Goal: Task Accomplishment & Management: Manage account settings

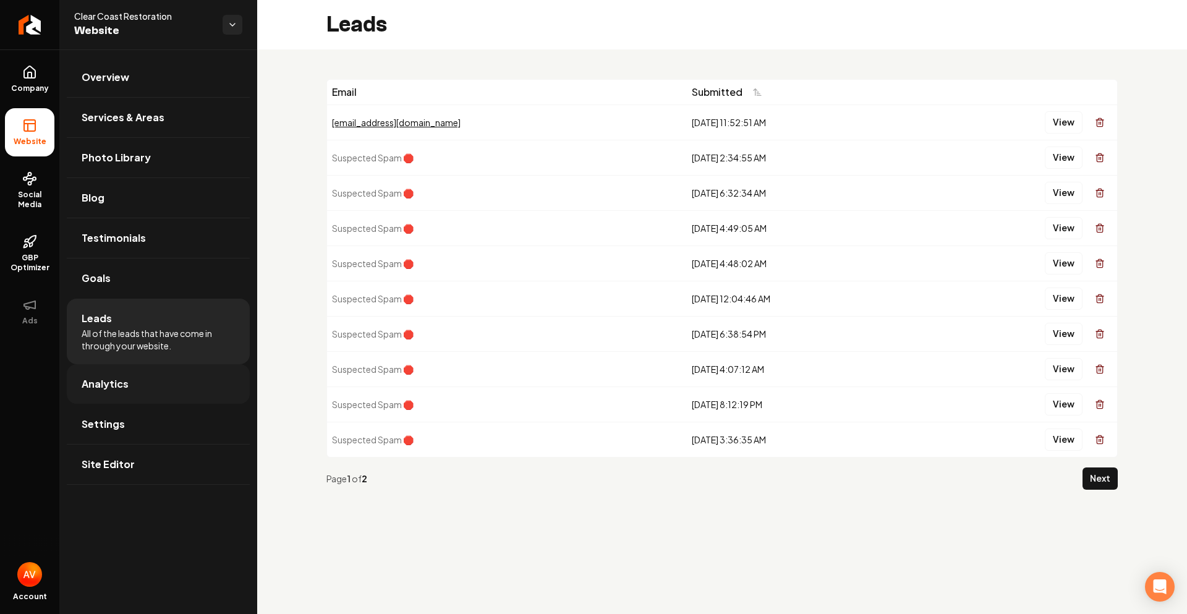
click at [121, 392] on link "Analytics" at bounding box center [158, 384] width 183 height 40
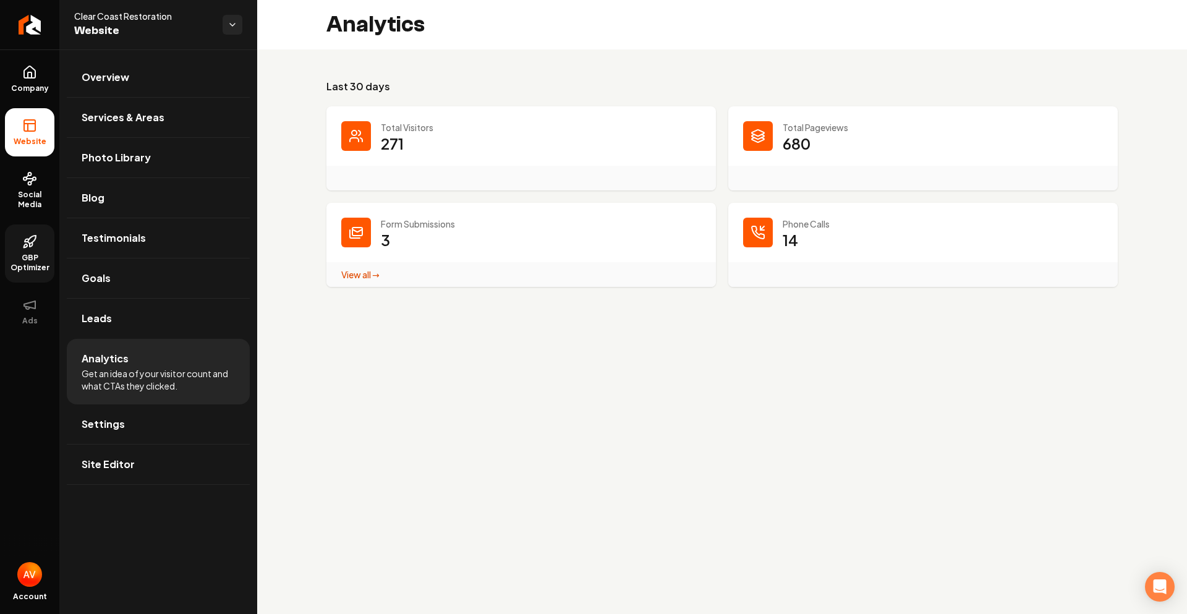
click at [33, 246] on icon at bounding box center [29, 241] width 15 height 15
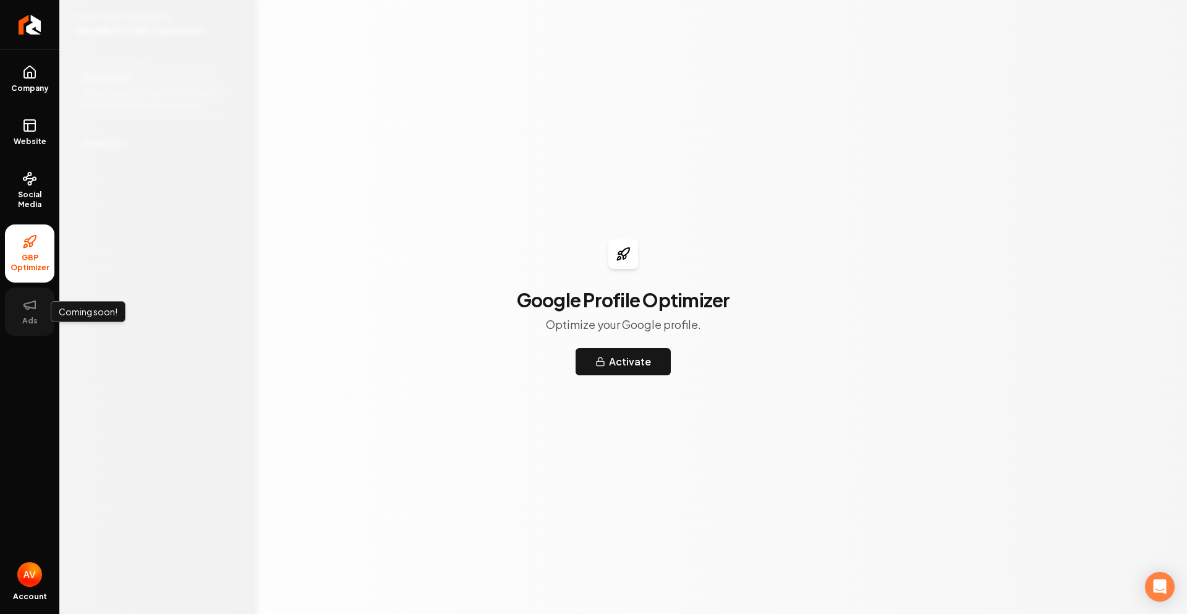
click at [40, 309] on button "Ads" at bounding box center [29, 312] width 49 height 48
click at [27, 192] on span "Social Media" at bounding box center [29, 200] width 49 height 20
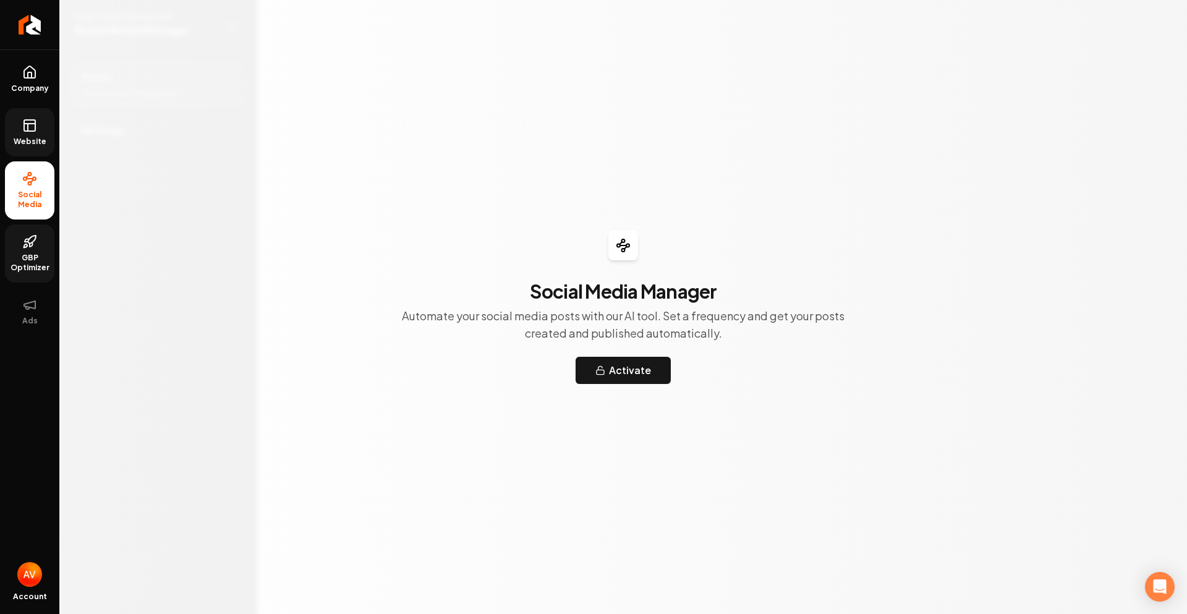
click at [36, 121] on icon at bounding box center [29, 125] width 15 height 15
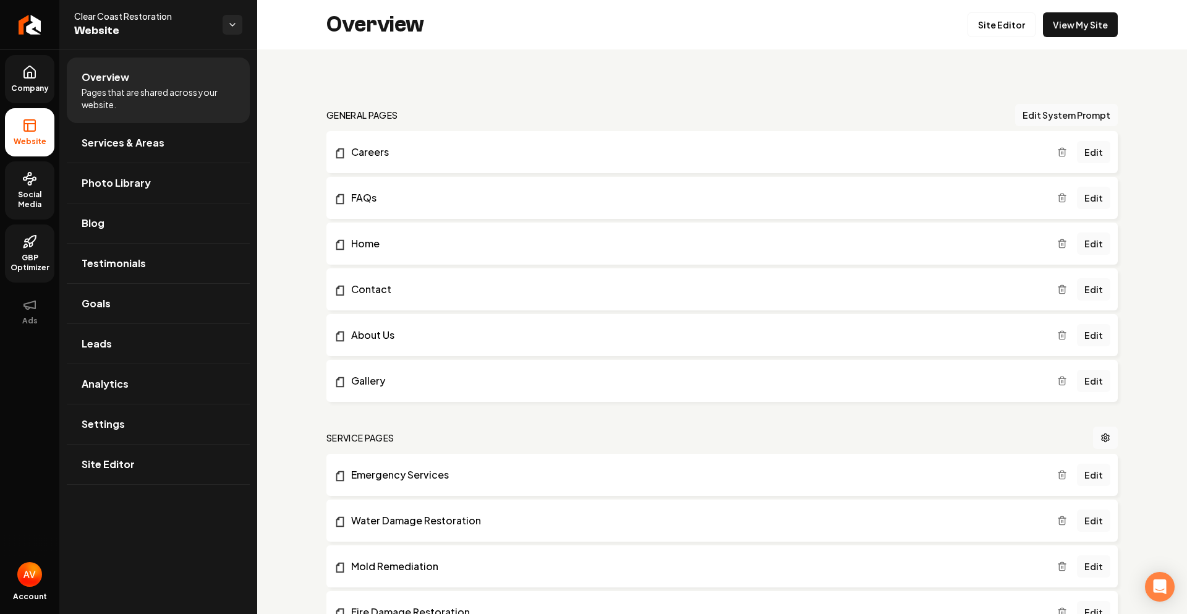
click at [32, 81] on link "Company" at bounding box center [29, 79] width 49 height 48
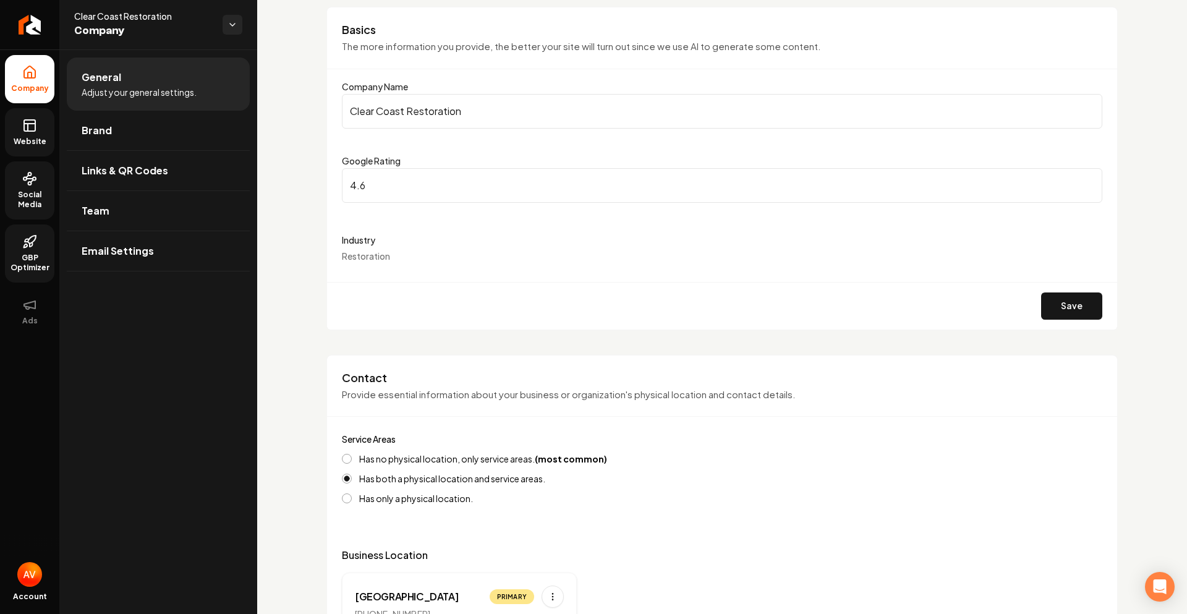
scroll to position [309, 0]
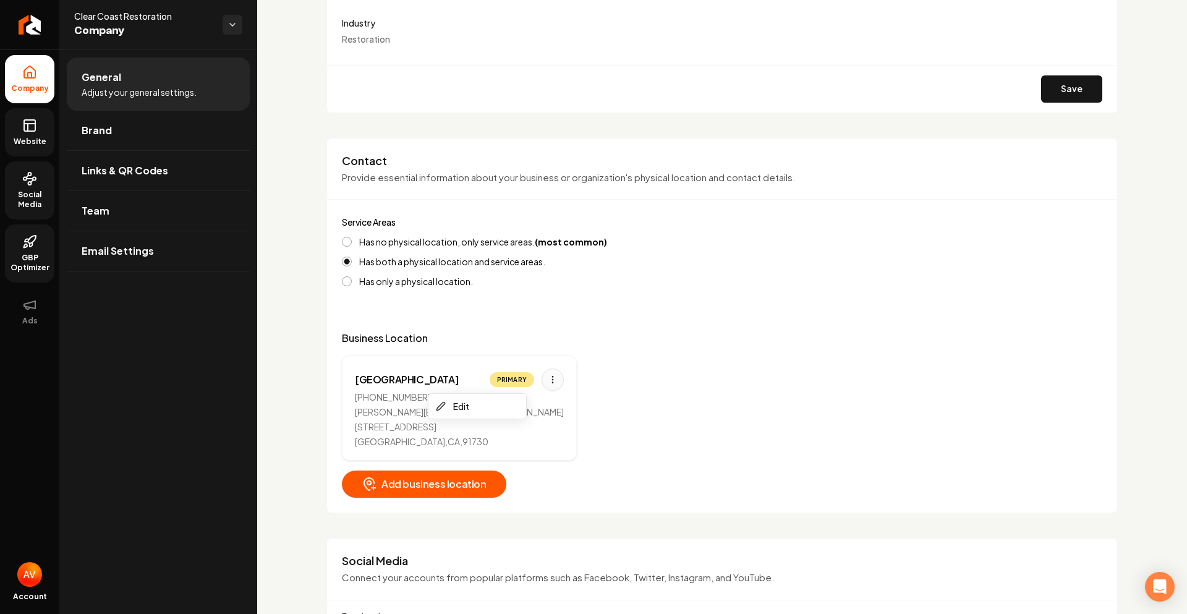
click at [516, 380] on html "Company Website Social Media GBP Optimizer Ads Account Clear Coast Restoration …" at bounding box center [593, 307] width 1187 height 614
click at [531, 427] on html "Company Website Social Media GBP Optimizer Ads Account Clear Coast Restoration …" at bounding box center [593, 307] width 1187 height 614
click at [516, 380] on html "Company Website Social Media GBP Optimizer Ads Account Clear Coast Restoration …" at bounding box center [593, 307] width 1187 height 614
click at [464, 412] on div "Edit" at bounding box center [461, 406] width 16 height 15
select select "**"
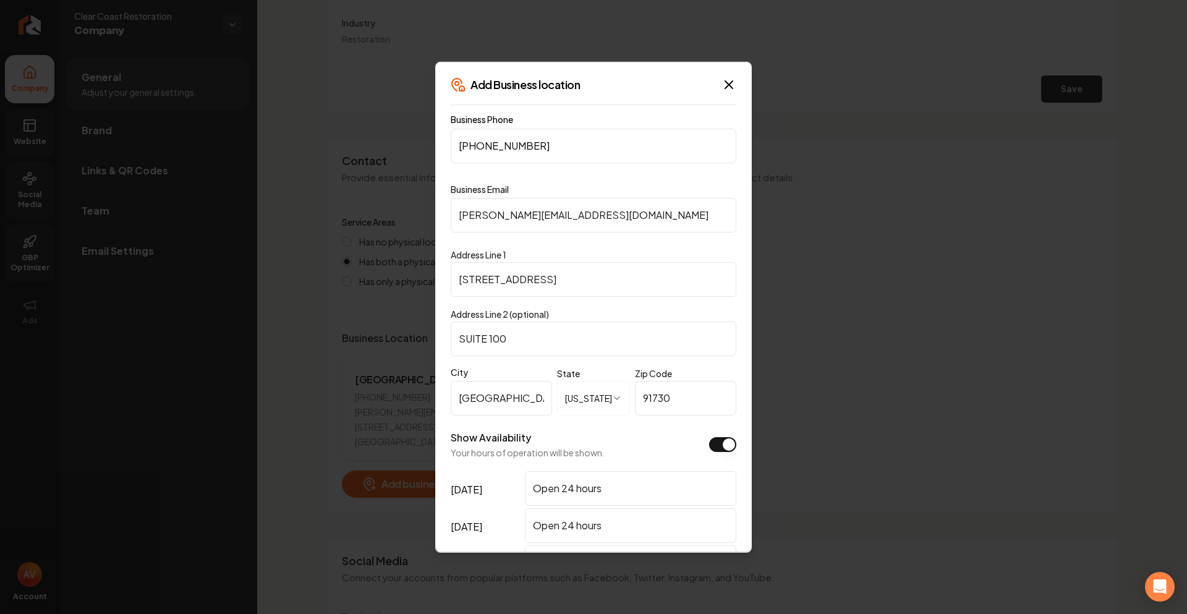
click at [488, 220] on input "[PERSON_NAME][EMAIL_ADDRESS][DOMAIN_NAME]" at bounding box center [594, 214] width 286 height 35
type input "[EMAIL_ADDRESS][DOMAIN_NAME]"
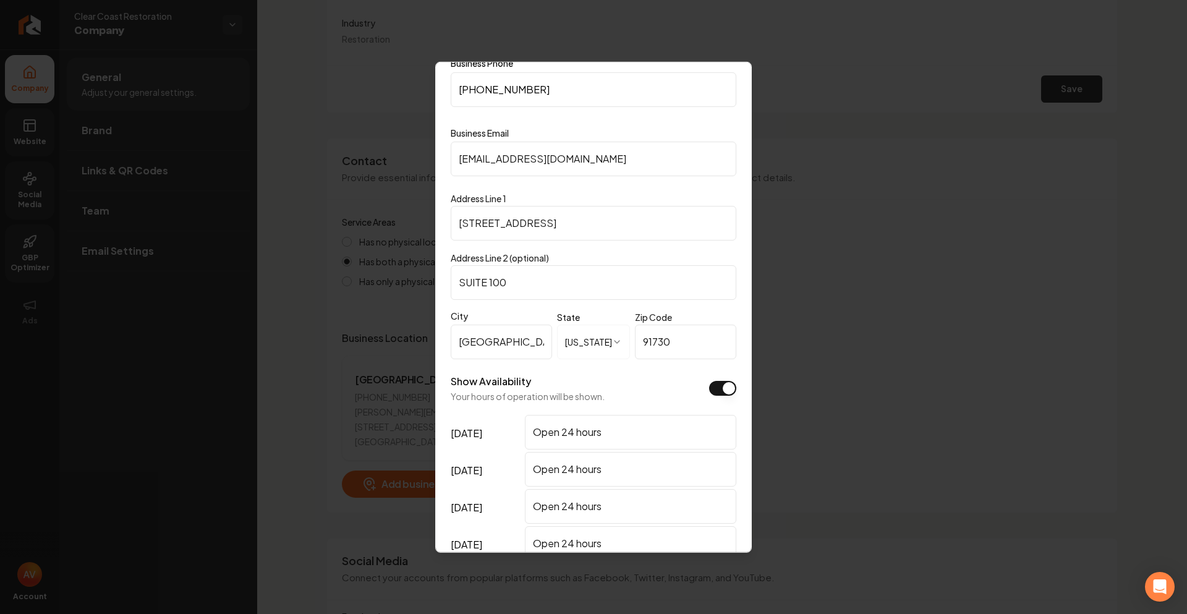
scroll to position [241, 0]
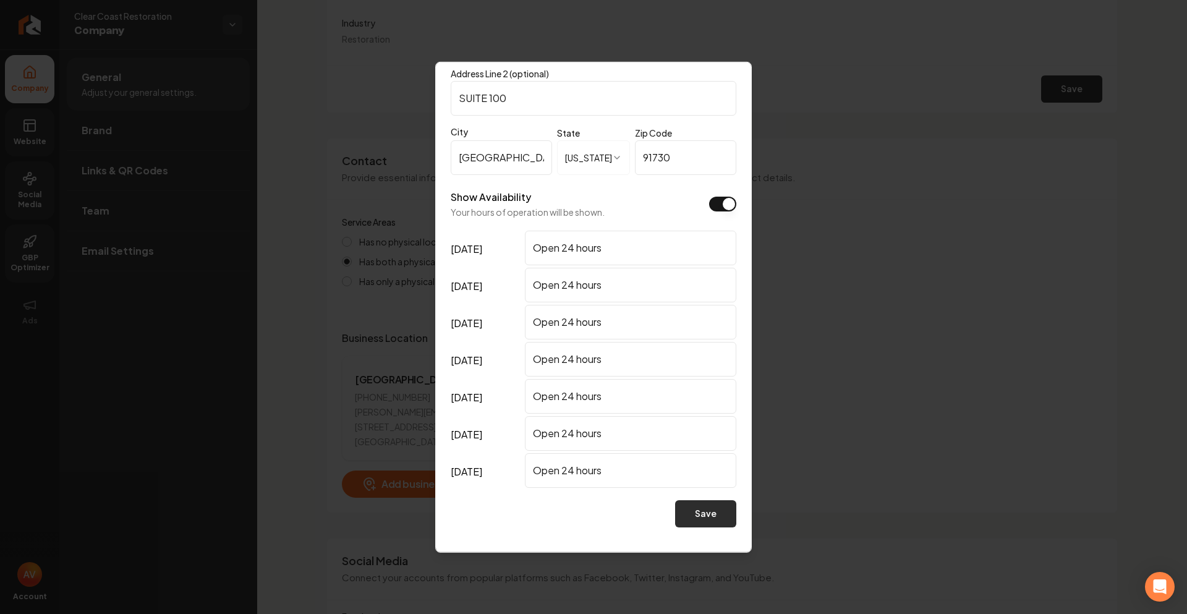
click at [688, 513] on button "Save" at bounding box center [705, 513] width 61 height 27
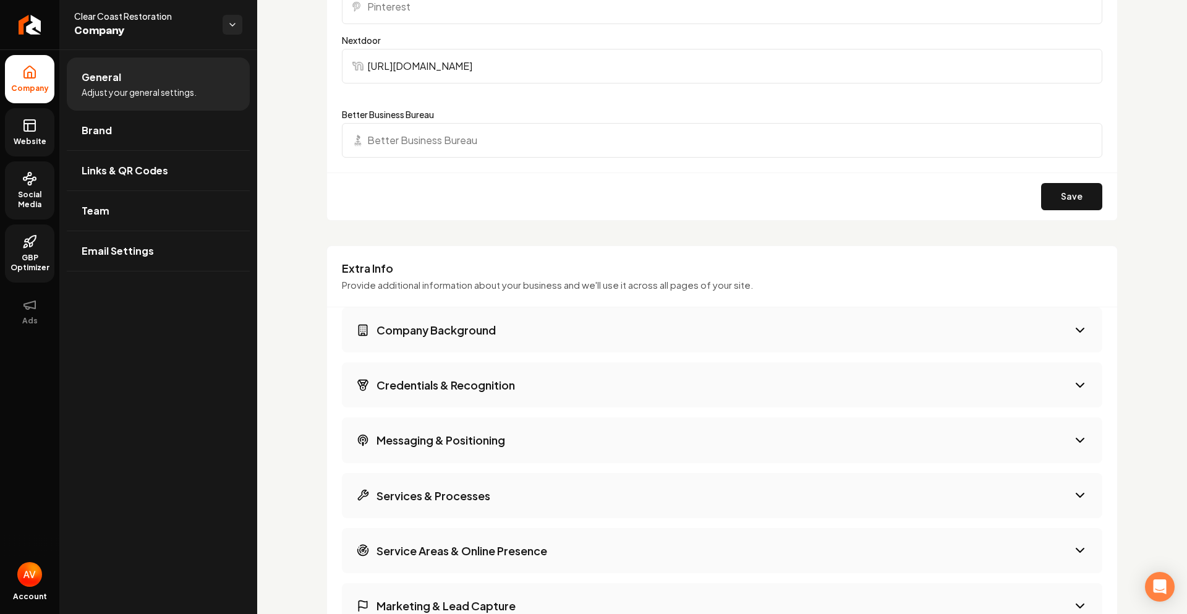
scroll to position [1422, 0]
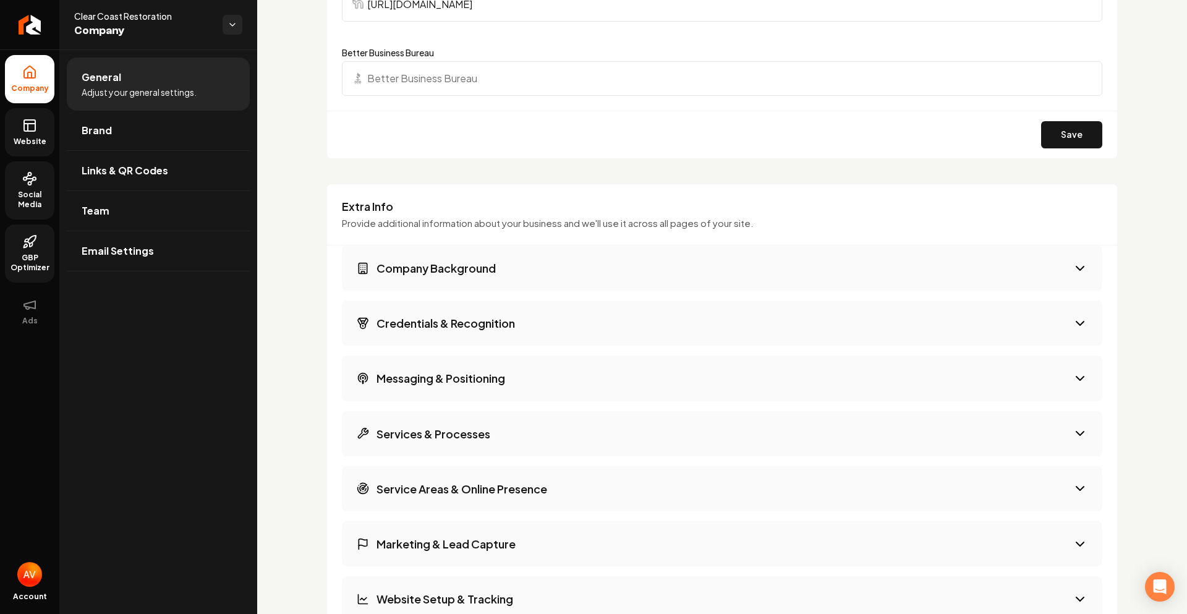
click at [1073, 271] on icon "Main content area" at bounding box center [1080, 268] width 15 height 15
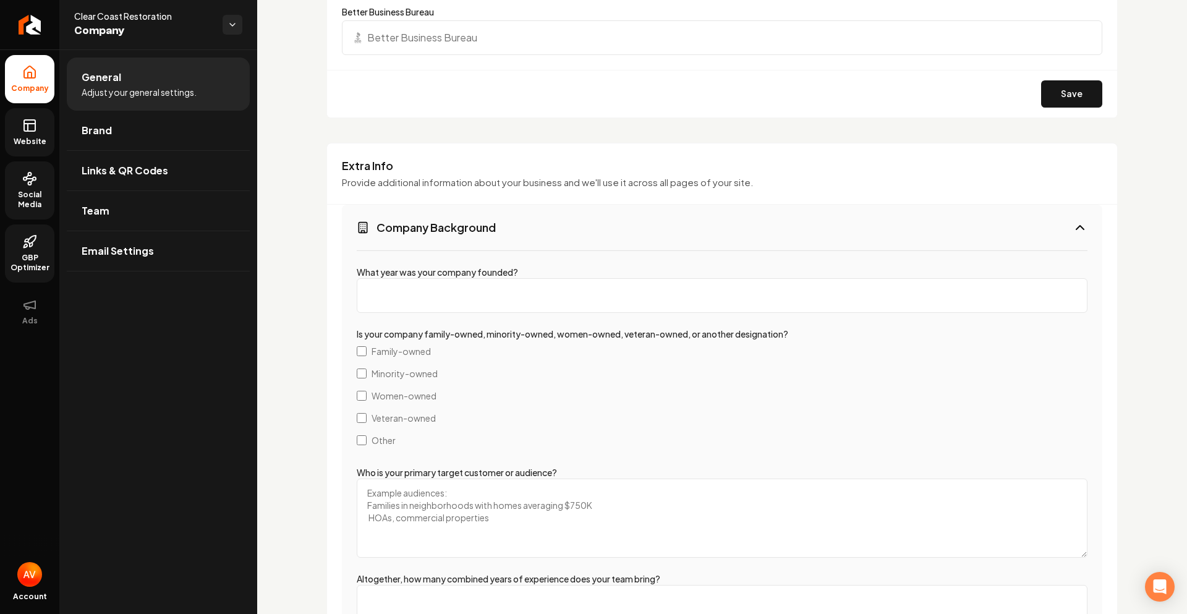
scroll to position [1484, 0]
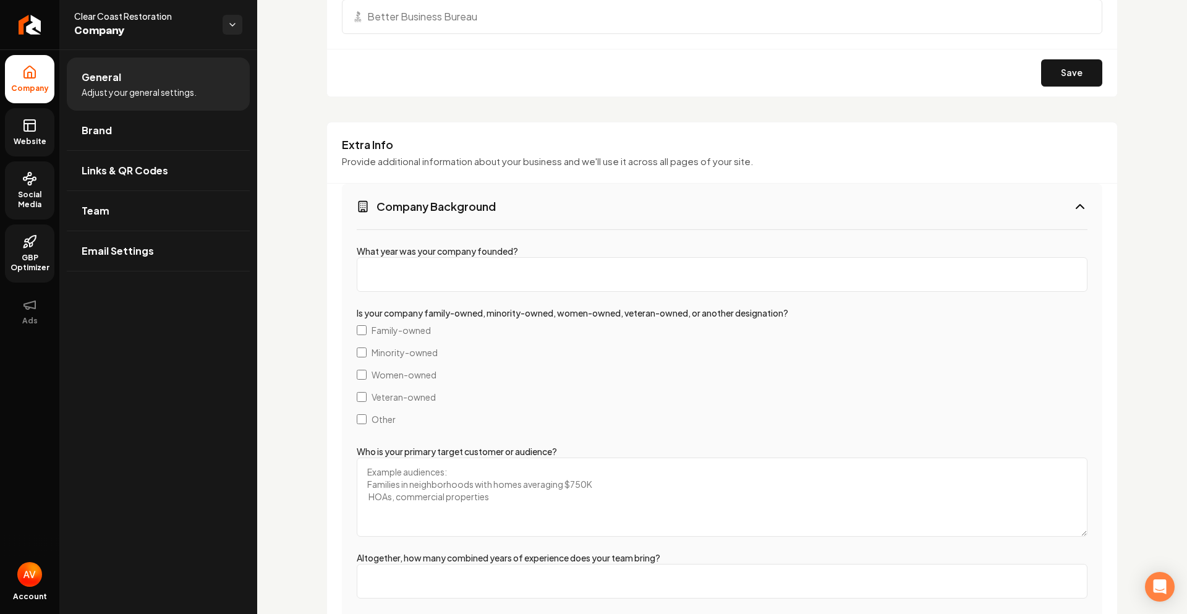
click at [590, 285] on input "What year was your company founded?" at bounding box center [722, 274] width 731 height 35
type input "2009"
click at [623, 378] on label "Women-owned" at bounding box center [722, 375] width 731 height 22
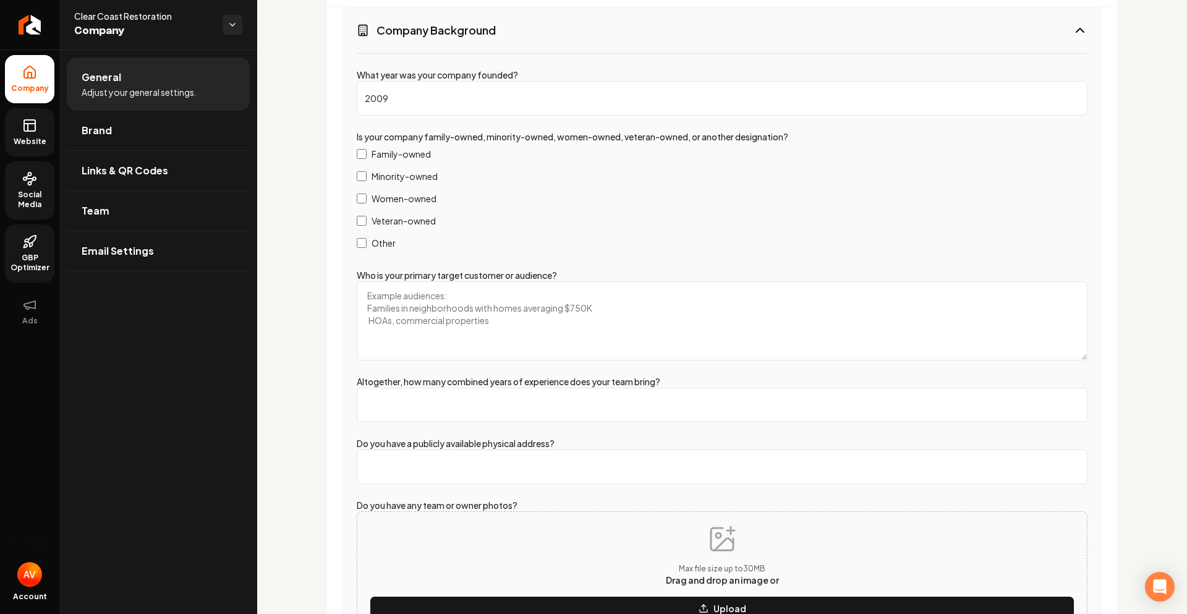
scroll to position [1669, 0]
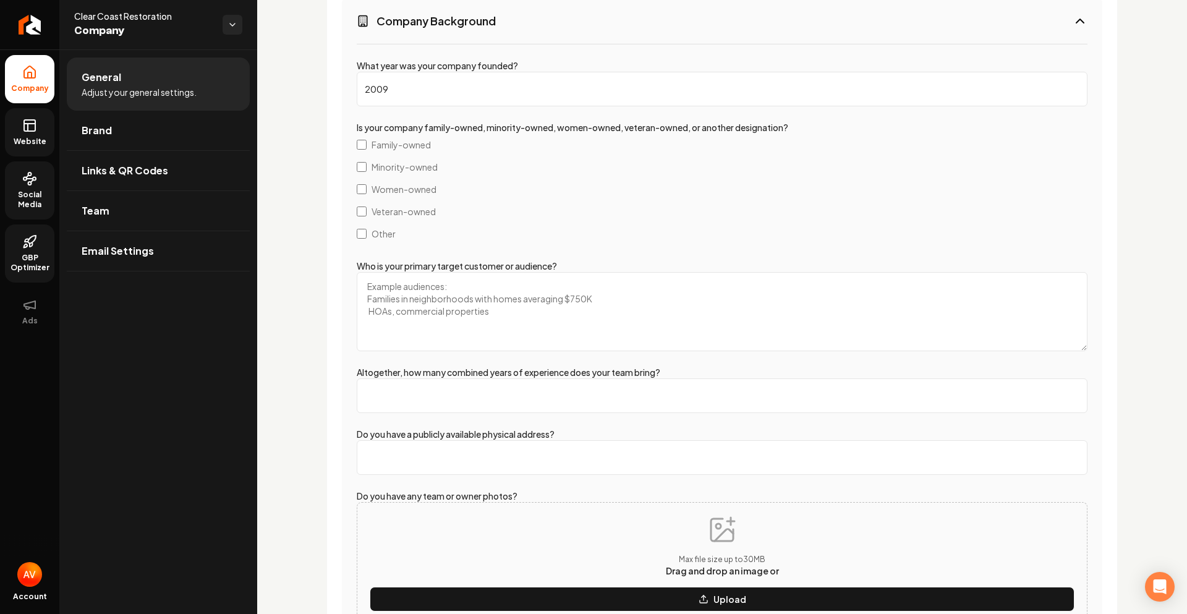
click at [431, 266] on label "Who is your primary target customer or audience?" at bounding box center [457, 265] width 200 height 11
click at [431, 272] on textarea "Who is your primary target customer or audience?" at bounding box center [722, 311] width 731 height 79
click at [431, 266] on label "Who is your primary target customer or audience?" at bounding box center [457, 265] width 200 height 11
click at [431, 272] on textarea "Who is your primary target customer or audience?" at bounding box center [722, 311] width 731 height 79
click at [431, 266] on label "Who is your primary target customer or audience?" at bounding box center [457, 265] width 200 height 11
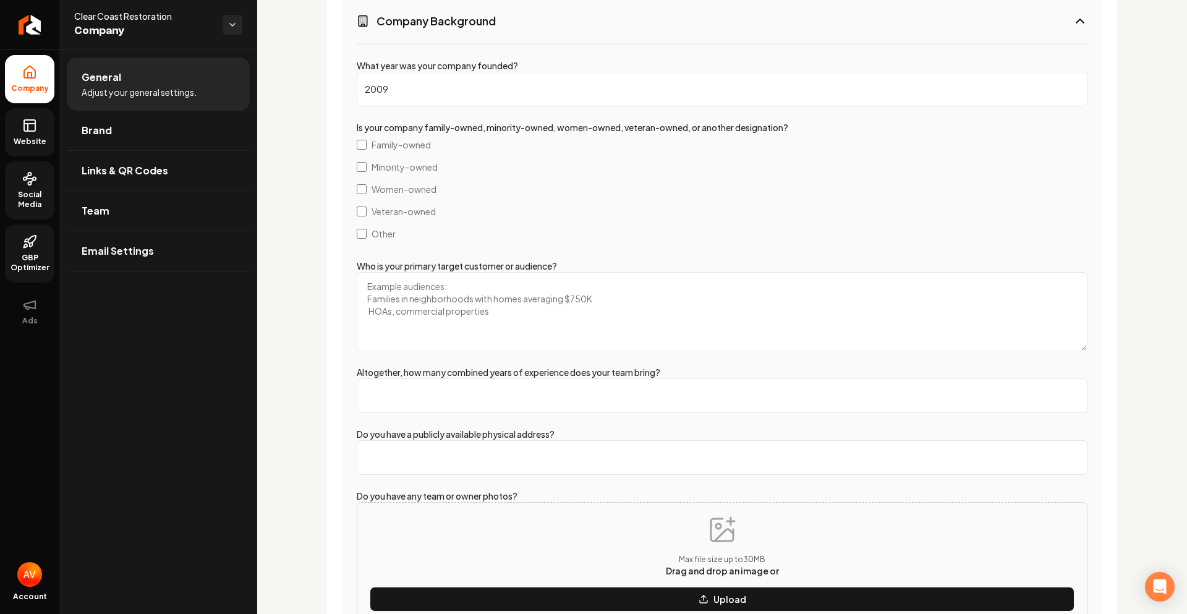
click at [431, 272] on textarea "Who is your primary target customer or audience?" at bounding box center [722, 311] width 731 height 79
click at [419, 265] on label "Who is your primary target customer or audience?" at bounding box center [457, 265] width 200 height 11
click at [419, 272] on textarea "Who is your primary target customer or audience?" at bounding box center [722, 311] width 731 height 79
click at [419, 265] on label "Who is your primary target customer or audience?" at bounding box center [457, 265] width 200 height 11
click at [419, 272] on textarea "Who is your primary target customer or audience?" at bounding box center [722, 311] width 731 height 79
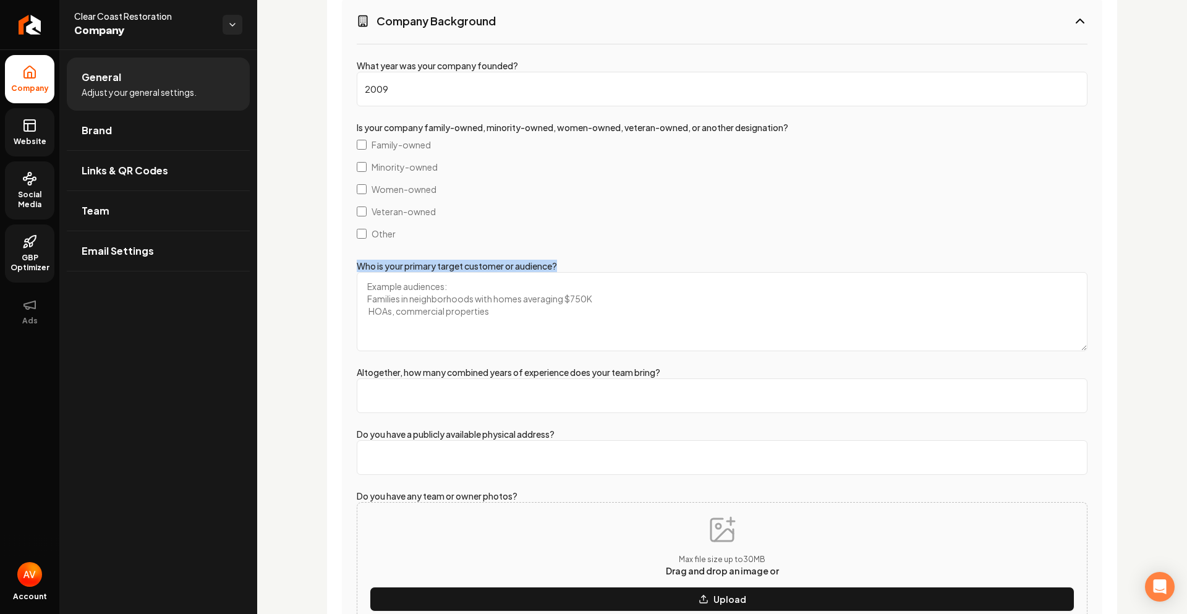
drag, startPoint x: 569, startPoint y: 260, endPoint x: 356, endPoint y: 260, distance: 213.9
click at [356, 260] on div "What year was your company founded? 2009 Is your company family-owned, minority…" at bounding box center [722, 394] width 761 height 702
copy label "Who is your primary target customer or audience?"
click at [407, 291] on textarea "Who is your primary target customer or audience?" at bounding box center [722, 311] width 731 height 79
paste textarea "Homeowners and property managers who experience unexpected water damage, floodi…"
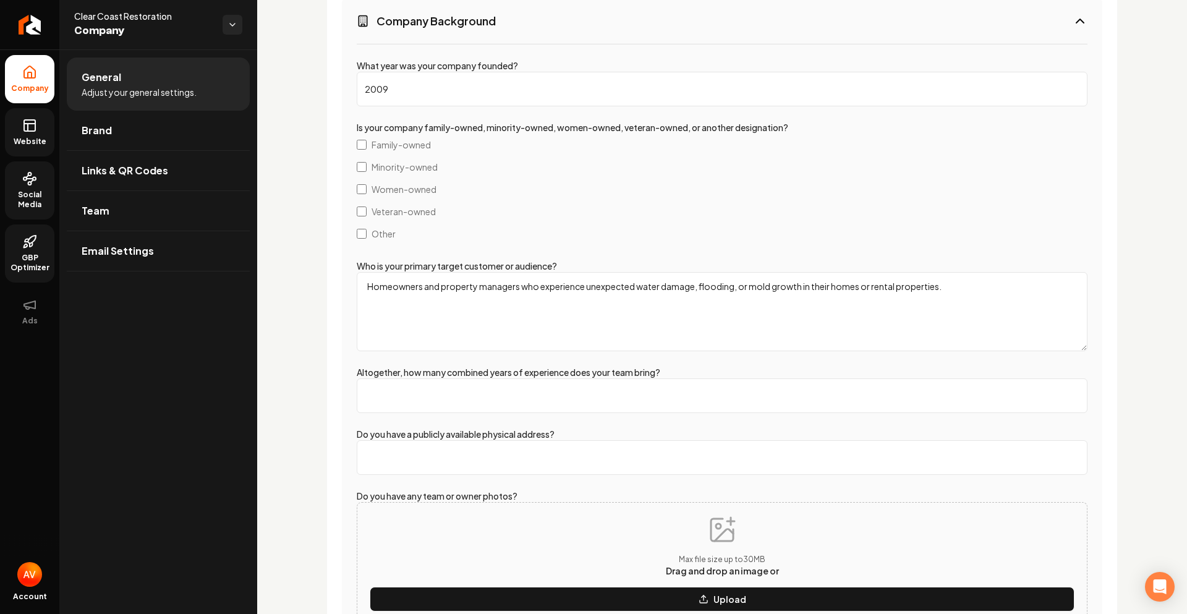
type textarea "Homeowners and property managers who experience unexpected water damage, floodi…"
click at [412, 401] on input "Altogether, how many combined years of experience does your team bring?" at bounding box center [722, 395] width 731 height 35
type input "16"
click at [423, 464] on input "Do you have a publicly available physical address?" at bounding box center [722, 457] width 731 height 35
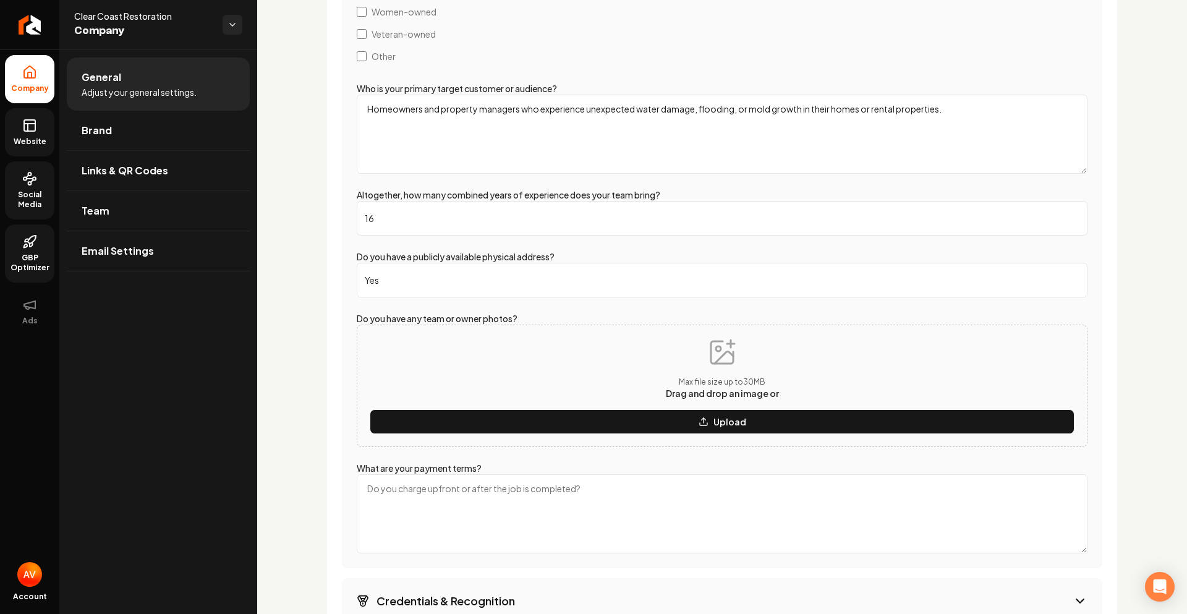
scroll to position [1855, 0]
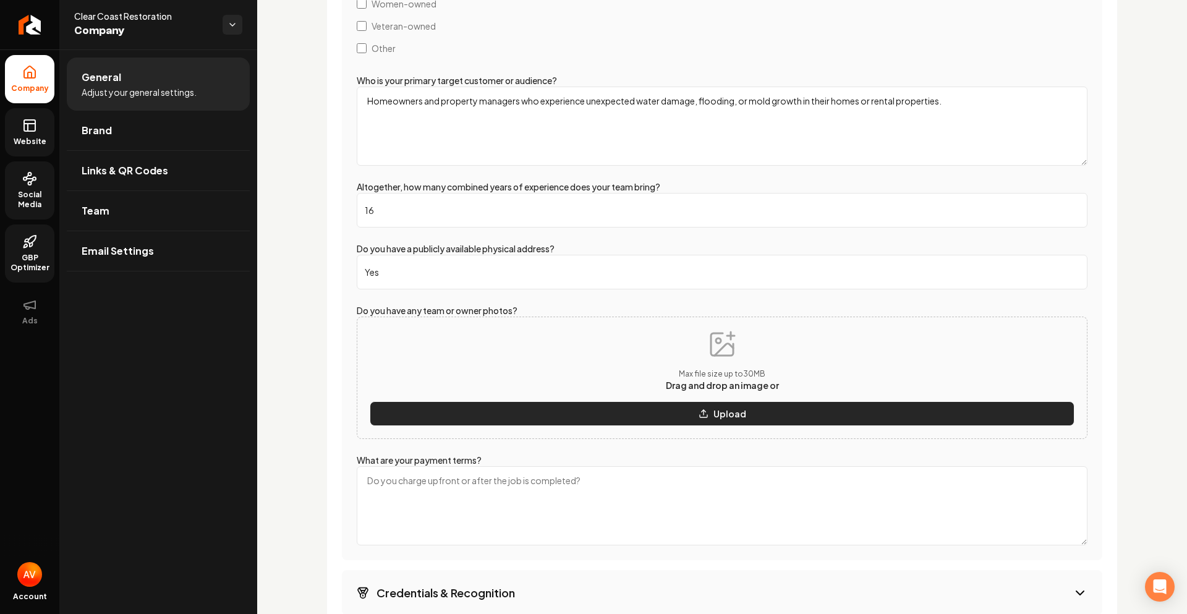
type input "Yes"
click at [707, 409] on button "Upload" at bounding box center [722, 413] width 705 height 25
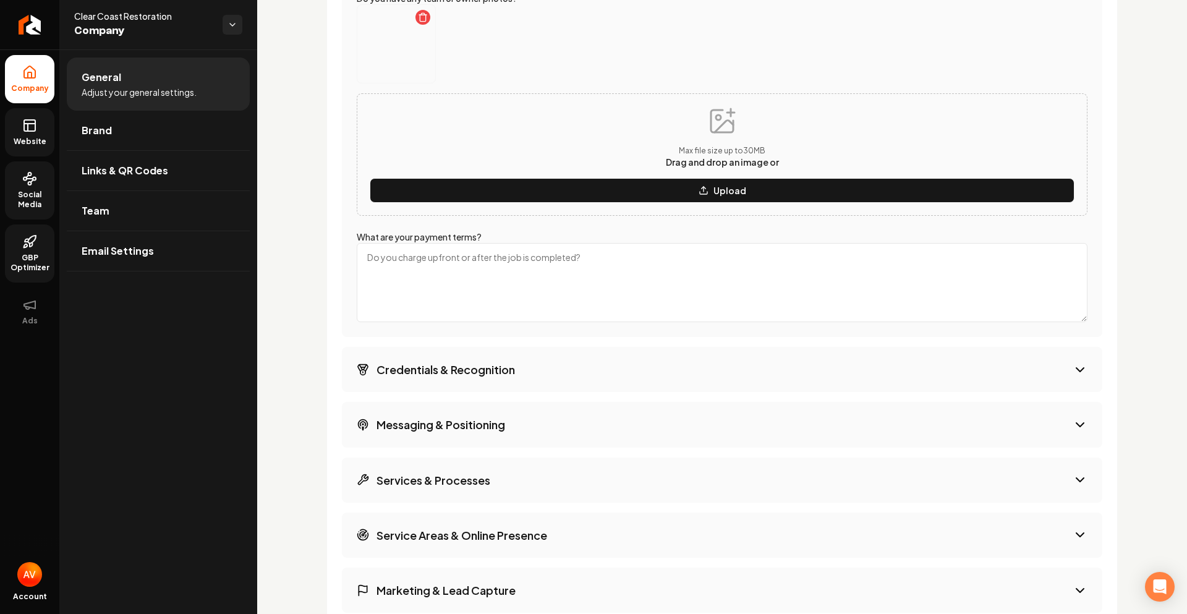
scroll to position [2288, 0]
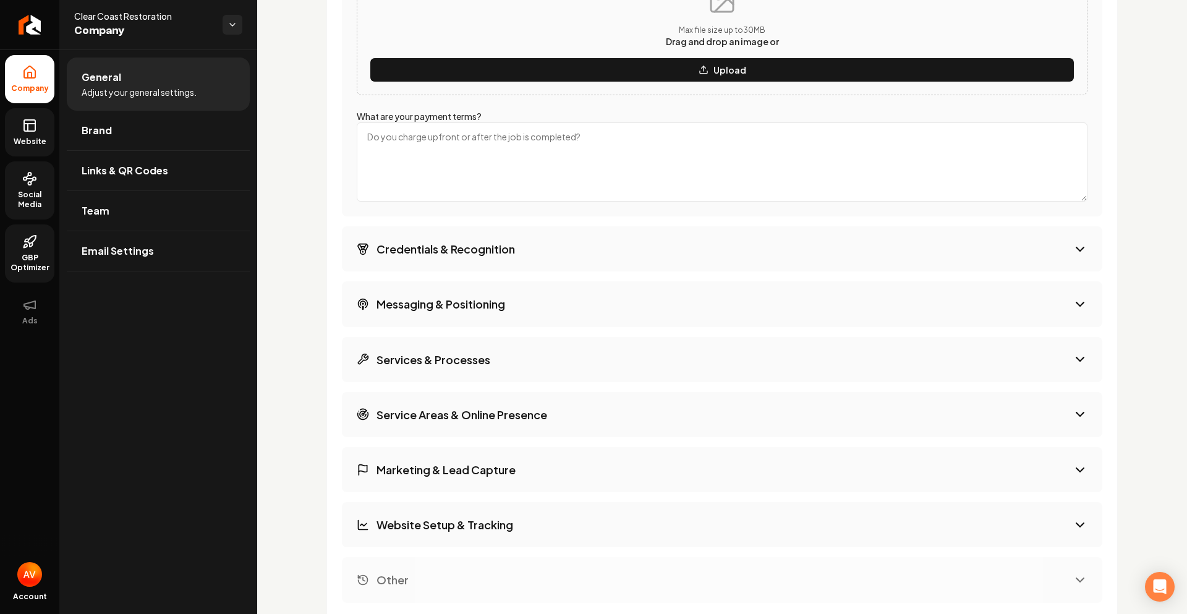
click at [1073, 252] on icon "Main content area" at bounding box center [1080, 249] width 15 height 15
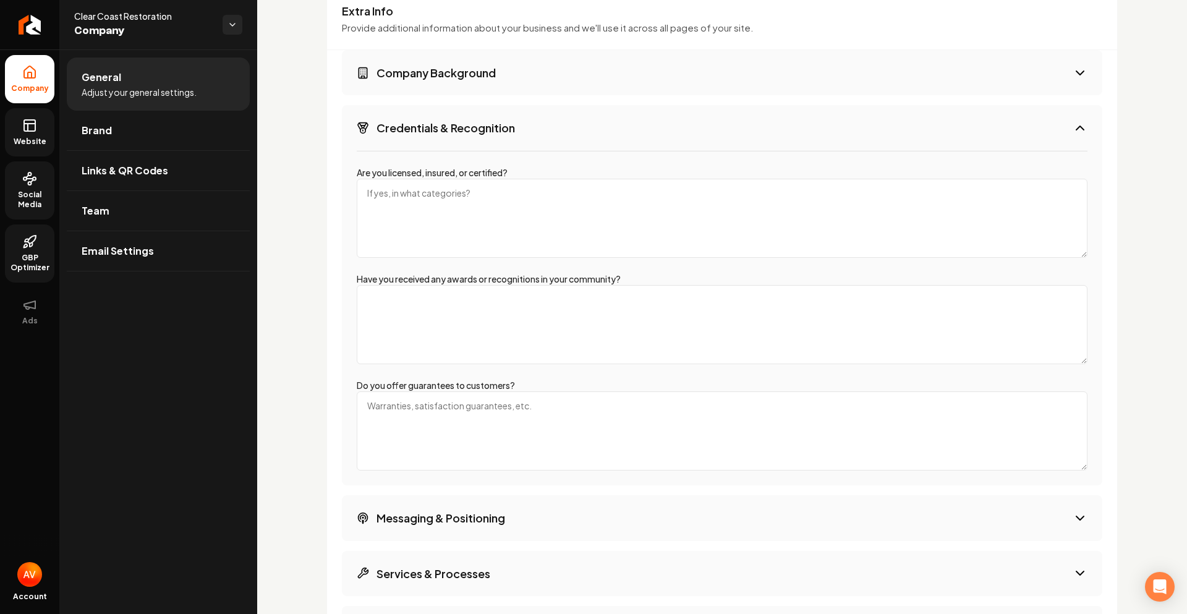
click at [1076, 125] on icon "Main content area" at bounding box center [1080, 128] width 15 height 15
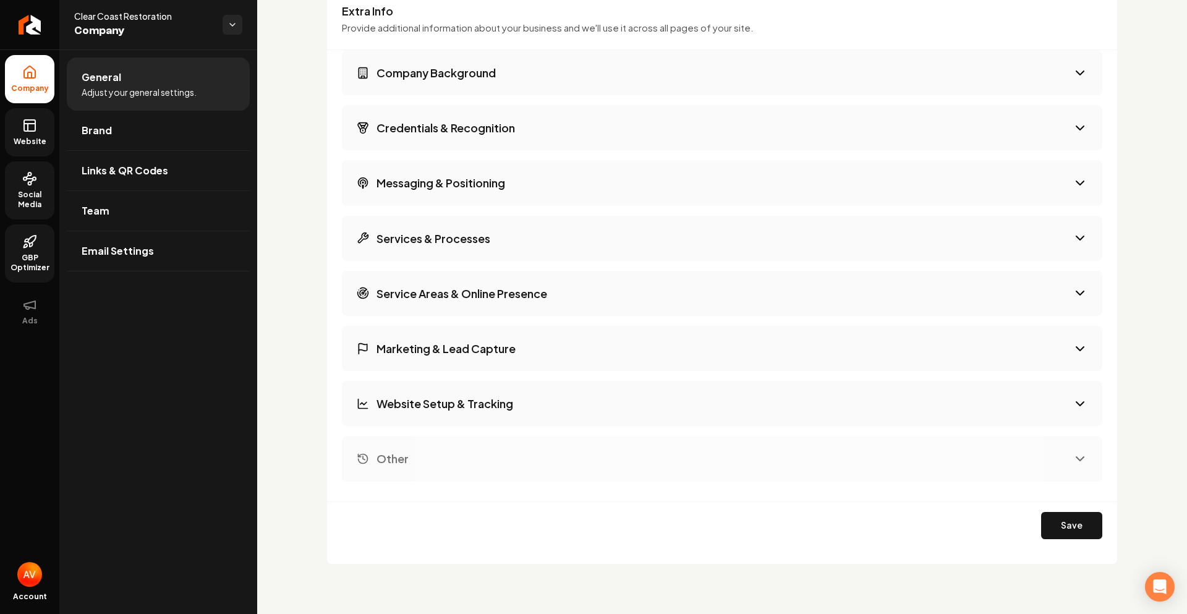
click at [1073, 133] on icon "Main content area" at bounding box center [1080, 128] width 15 height 15
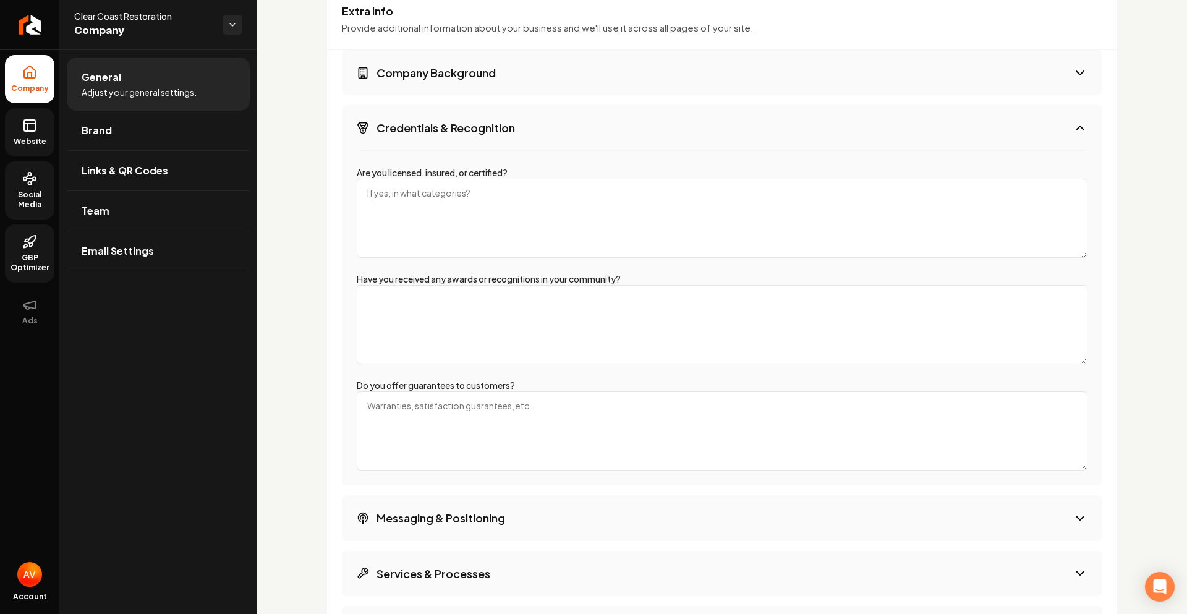
click at [550, 432] on textarea "Do you offer guarantees to customers?" at bounding box center [722, 430] width 731 height 79
click at [1073, 130] on icon "Main content area" at bounding box center [1080, 128] width 15 height 15
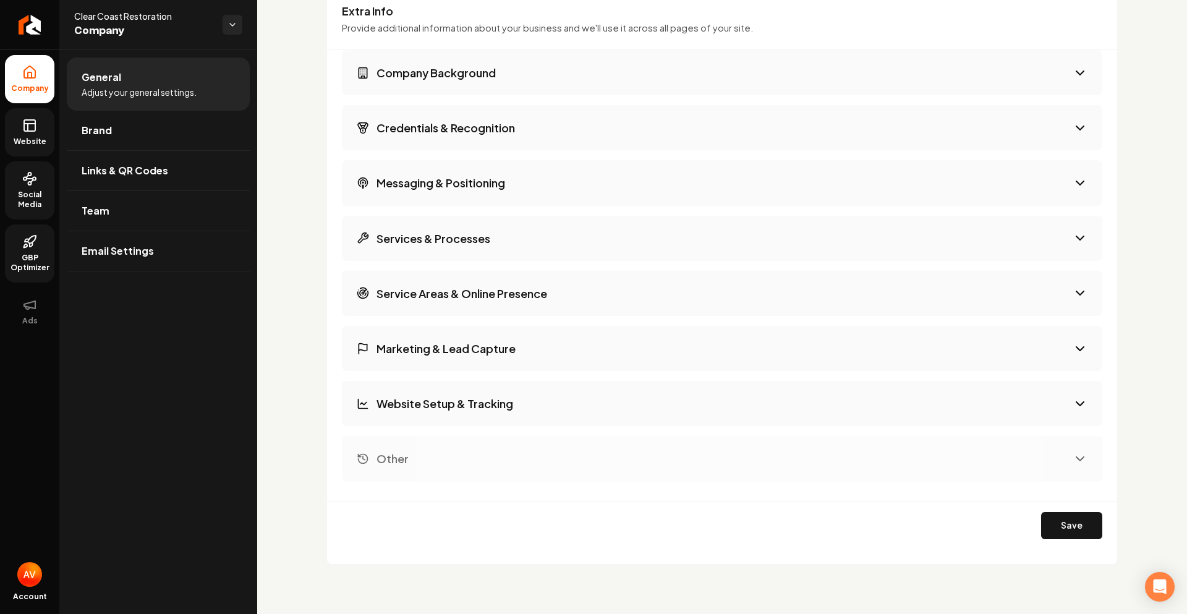
click at [1076, 184] on icon "Main content area" at bounding box center [1079, 183] width 7 height 4
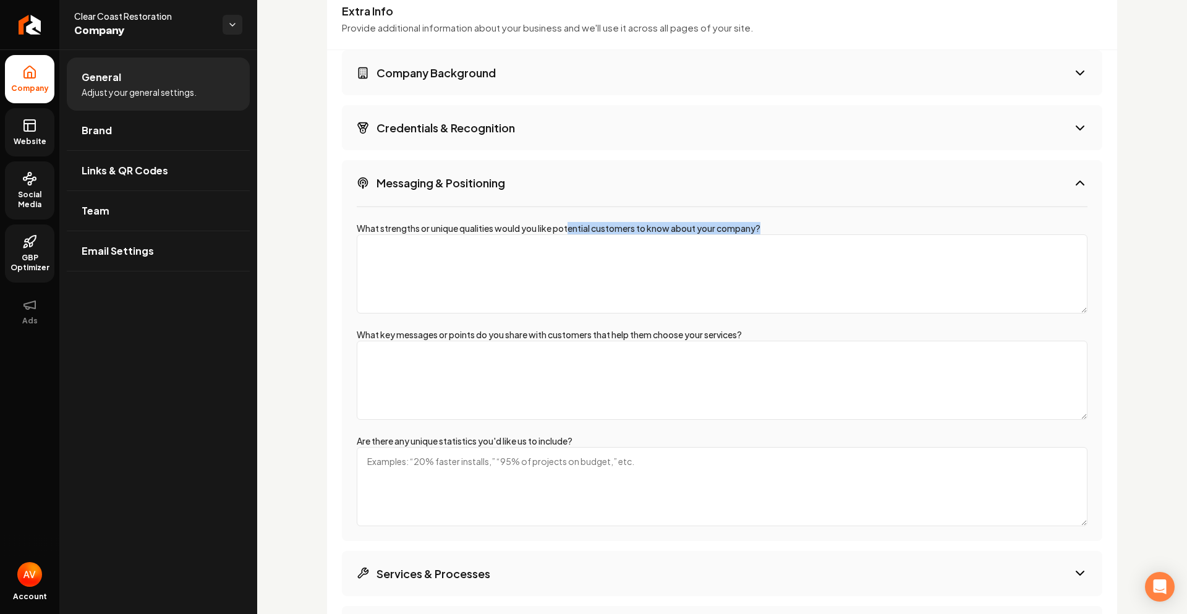
drag, startPoint x: 788, startPoint y: 230, endPoint x: 477, endPoint y: 231, distance: 311.6
click at [512, 233] on div "What strengths or unique qualities would you like potential customers to know a…" at bounding box center [722, 268] width 731 height 92
click at [595, 227] on label "What strengths or unique qualities would you like potential customers to know a…" at bounding box center [559, 228] width 404 height 11
click at [595, 234] on textarea "What strengths or unique qualities would you like potential customers to know a…" at bounding box center [722, 273] width 731 height 79
drag, startPoint x: 780, startPoint y: 223, endPoint x: 356, endPoint y: 229, distance: 424.2
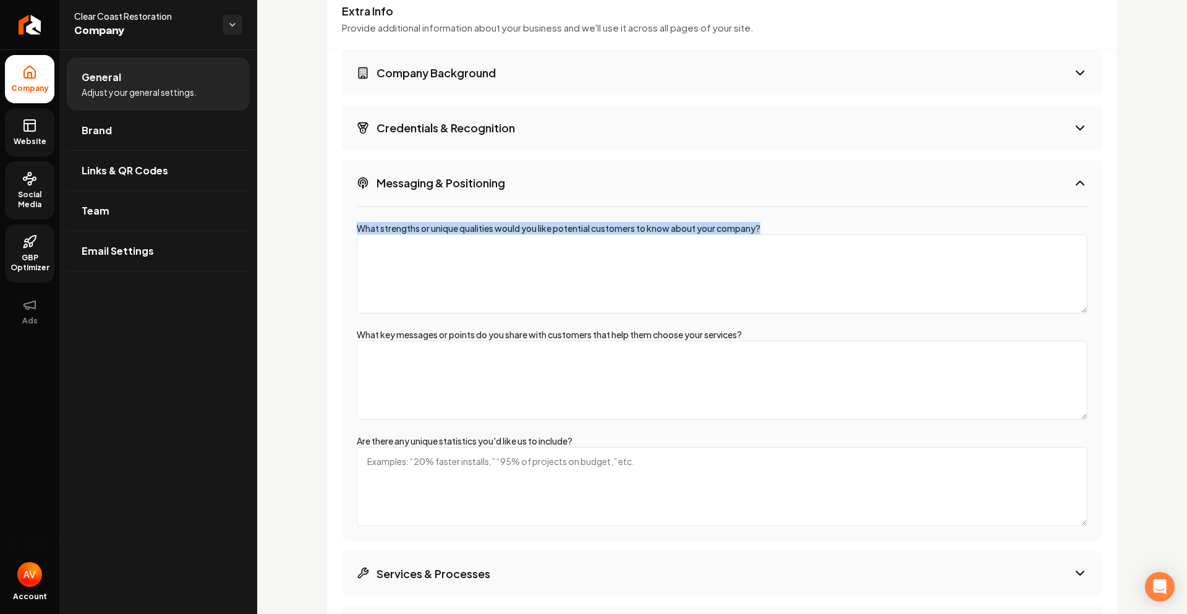
click at [356, 229] on div "What strengths or unique qualities would you like potential customers to know a…" at bounding box center [722, 373] width 761 height 335
copy label "What strengths or unique qualities would you like potential customers to know a…"
click at [415, 275] on textarea "What strengths or unique qualities would you like potential customers to know a…" at bounding box center [722, 273] width 731 height 79
paste textarea "1. Rapid Response: We respond quickly to emergencies, helping prevent further d…"
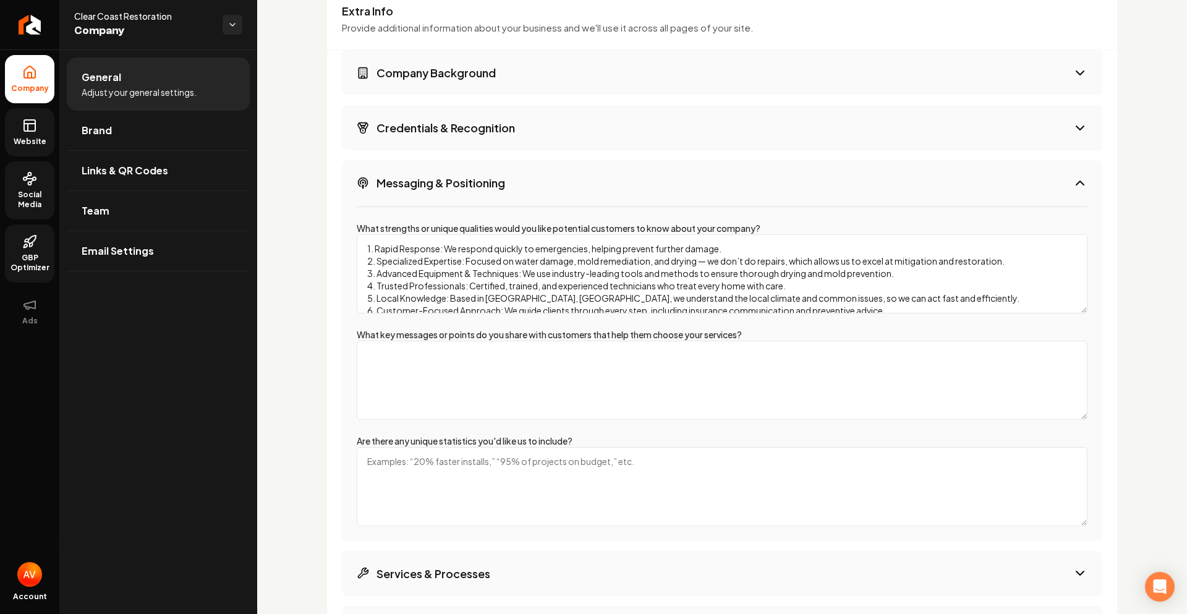
scroll to position [3, 0]
type textarea "1. Rapid Response: We respond quickly to emergencies, helping prevent further d…"
click at [448, 367] on textarea "What key messages or points do you share with customers that help them choose y…" at bounding box center [722, 380] width 731 height 79
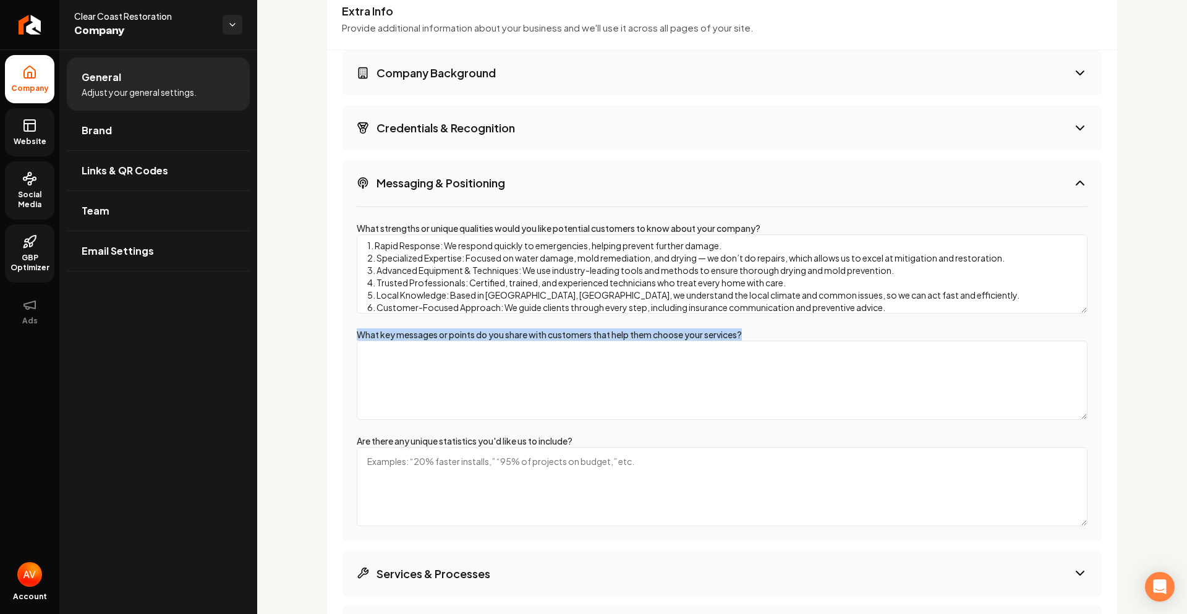
drag, startPoint x: 766, startPoint y: 336, endPoint x: 359, endPoint y: 336, distance: 407.5
click at [359, 336] on div "What key messages or points do you share with customers that help them choose y…" at bounding box center [722, 374] width 731 height 92
copy label "What key messages or points do you share with customers that help them choose y…"
click at [428, 387] on textarea "What key messages or points do you share with customers that help them choose y…" at bounding box center [722, 380] width 731 height 79
paste textarea "1. Fast Response Saves Your Property: We act quickly to minimize water and mold…"
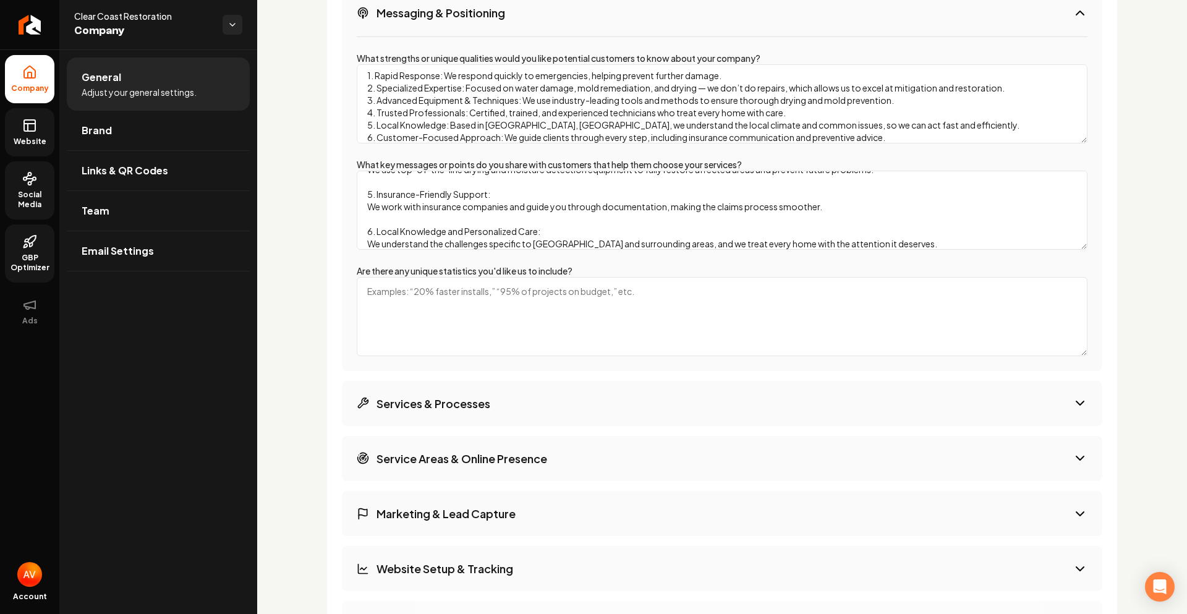
scroll to position [1803, 0]
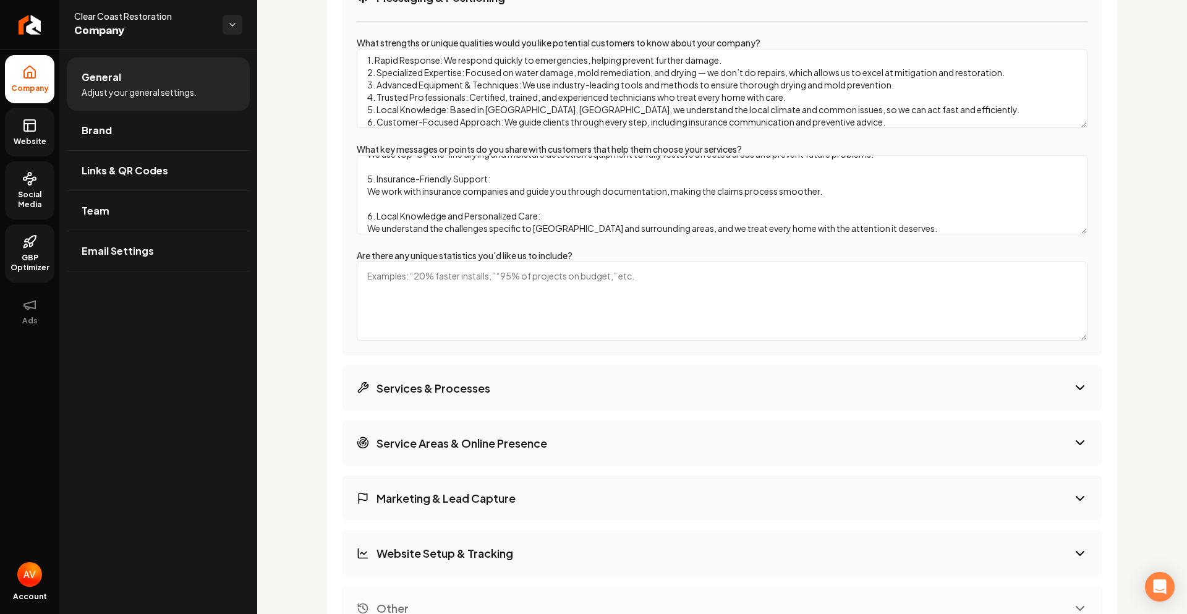
type textarea "1. Fast Response Saves Your Property: We act quickly to minimize water and mold…"
click at [1073, 390] on icon "Main content area" at bounding box center [1080, 387] width 15 height 15
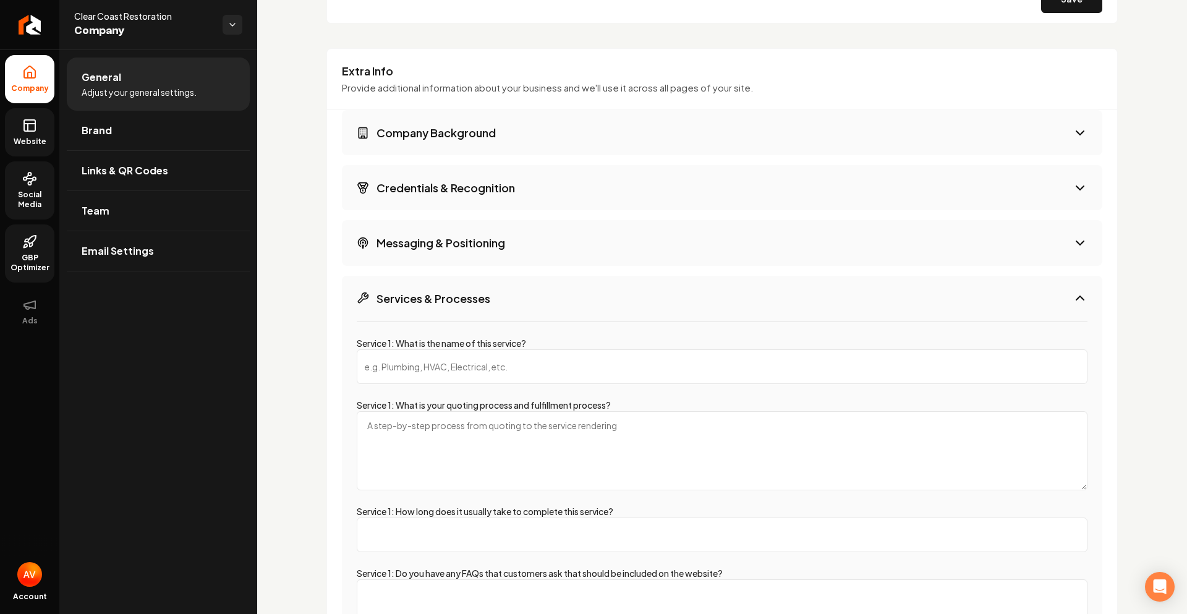
scroll to position [1556, 0]
click at [1073, 299] on icon "Main content area" at bounding box center [1080, 299] width 15 height 15
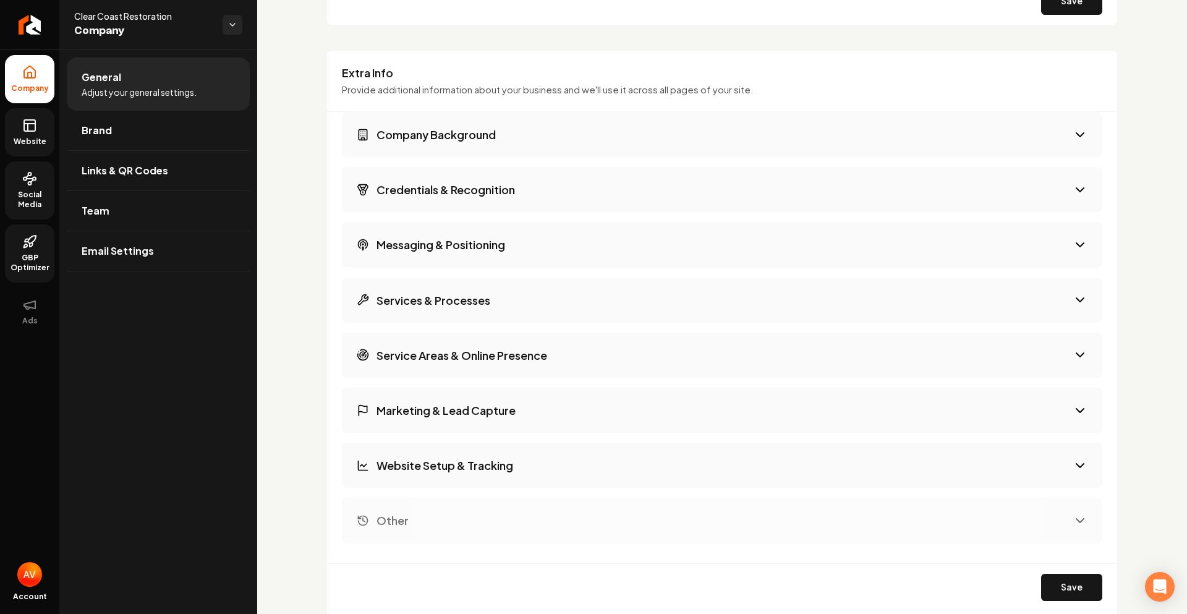
click at [1068, 259] on button "Messaging & Positioning" at bounding box center [722, 244] width 761 height 45
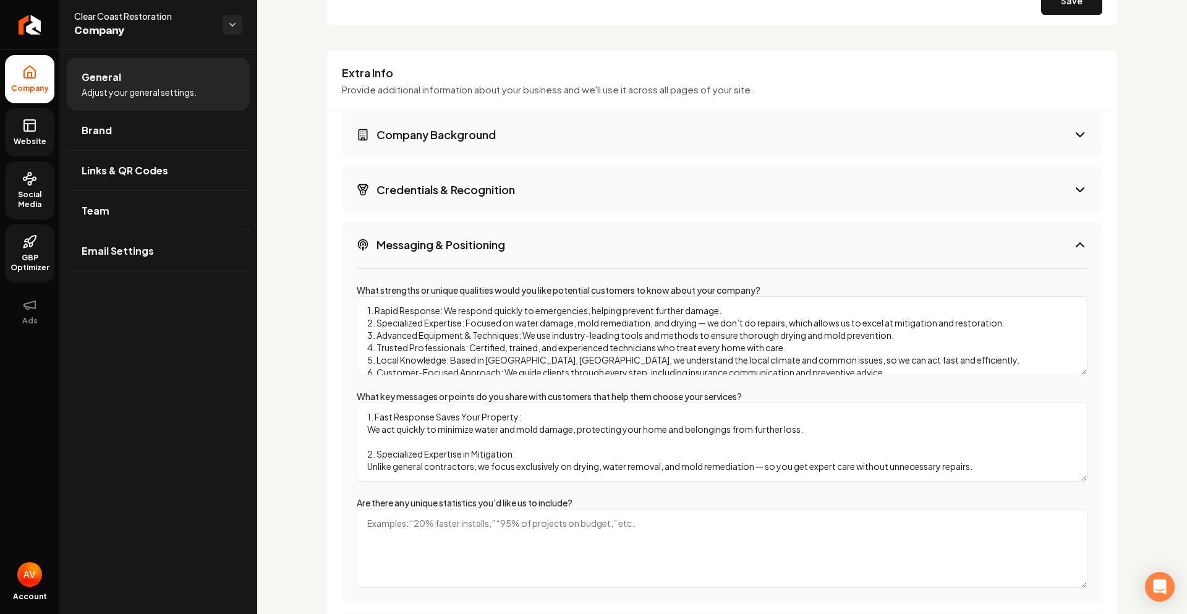
click at [1067, 255] on button "Messaging & Positioning" at bounding box center [722, 244] width 761 height 45
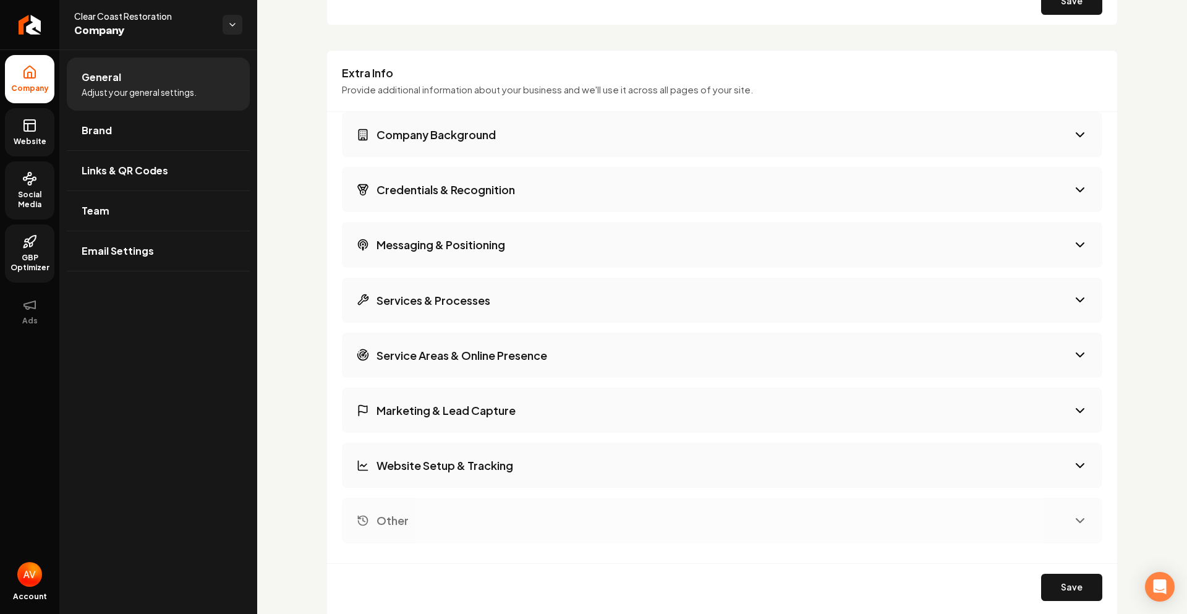
click at [1073, 297] on icon "Main content area" at bounding box center [1080, 299] width 15 height 15
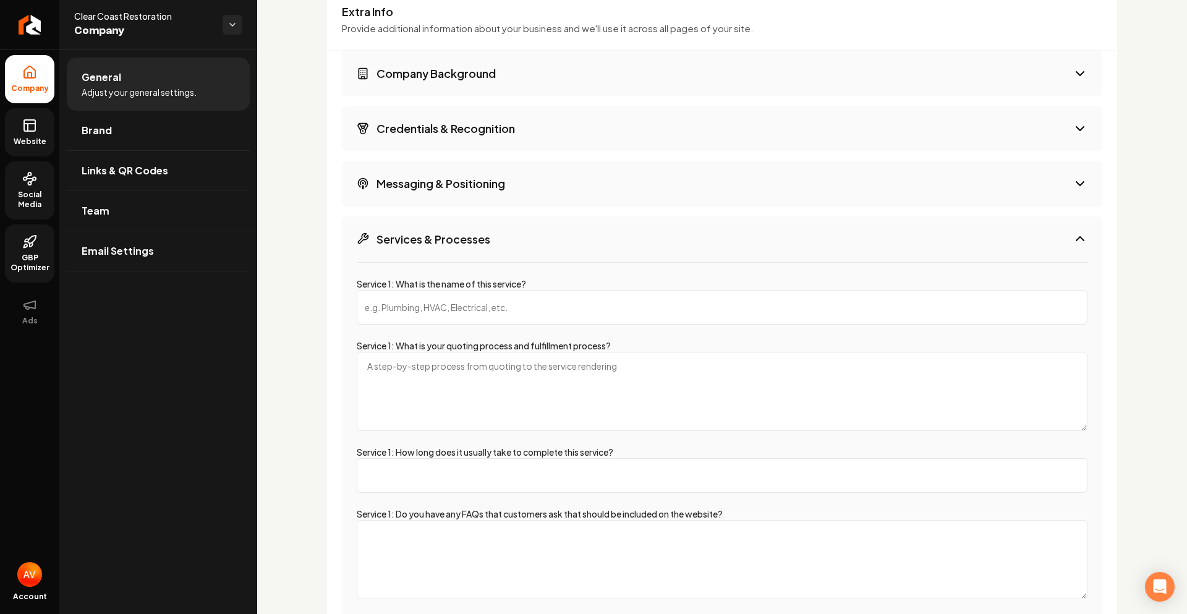
scroll to position [1617, 0]
click at [469, 308] on input "Service 1: What is the name of this service?" at bounding box center [722, 306] width 731 height 35
type input "Water Damage Restoration"
click at [393, 380] on textarea "Service 1: What is your quoting process and fulfillment process?" at bounding box center [722, 390] width 731 height 79
paste textarea "Step 1: Emergency Contact and Assessment Customer calls reporting water damage.…"
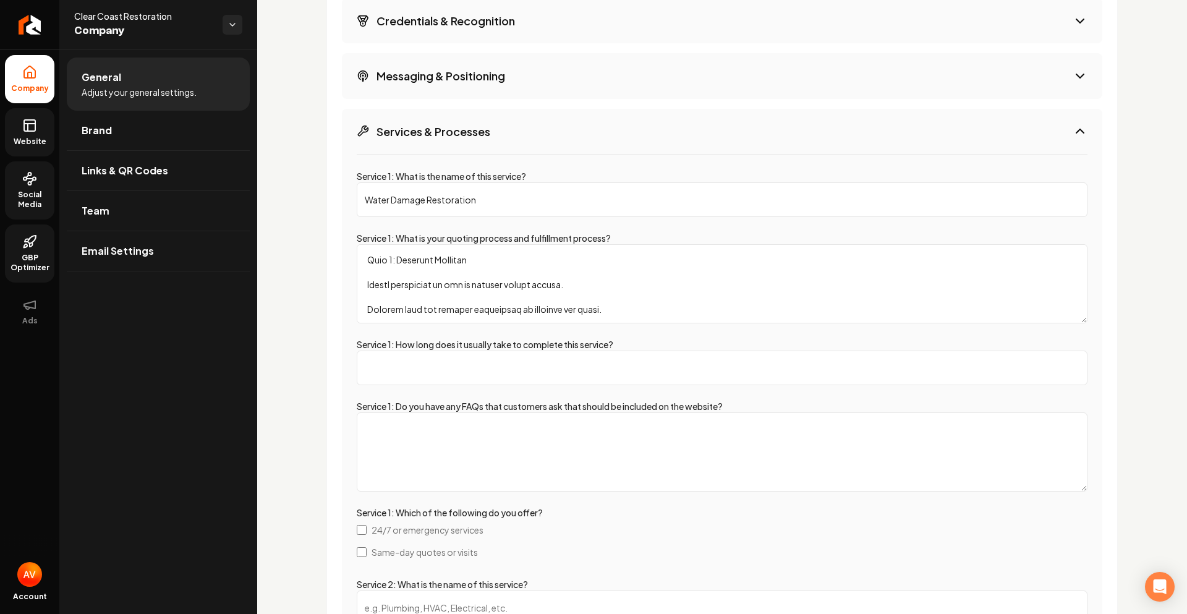
scroll to position [1741, 0]
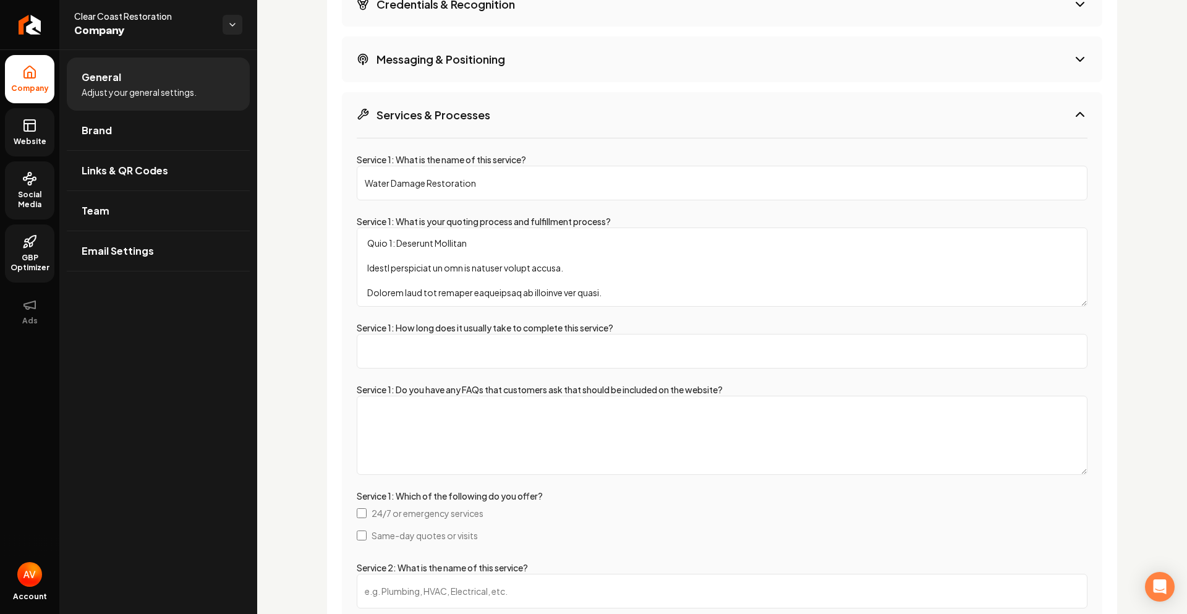
type textarea "Step 1: Emergency Contact and Assessment Customer calls reporting water damage.…"
click at [511, 366] on input "Service 1: How long does it usually take to complete this service?" at bounding box center [722, 351] width 731 height 35
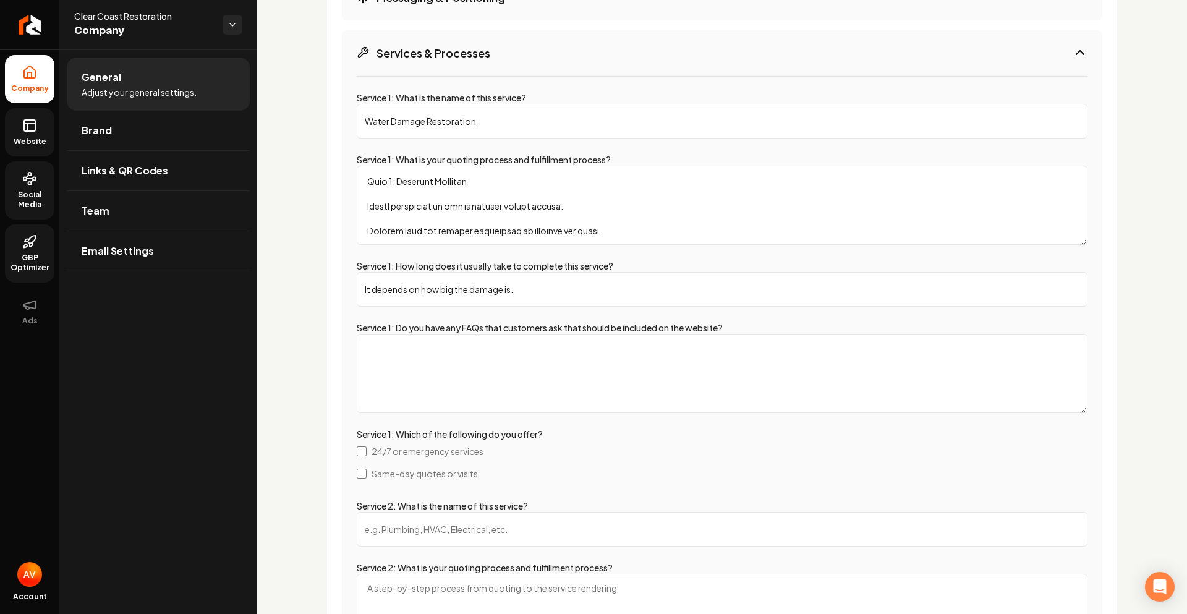
type input "It depends on how big the damage is."
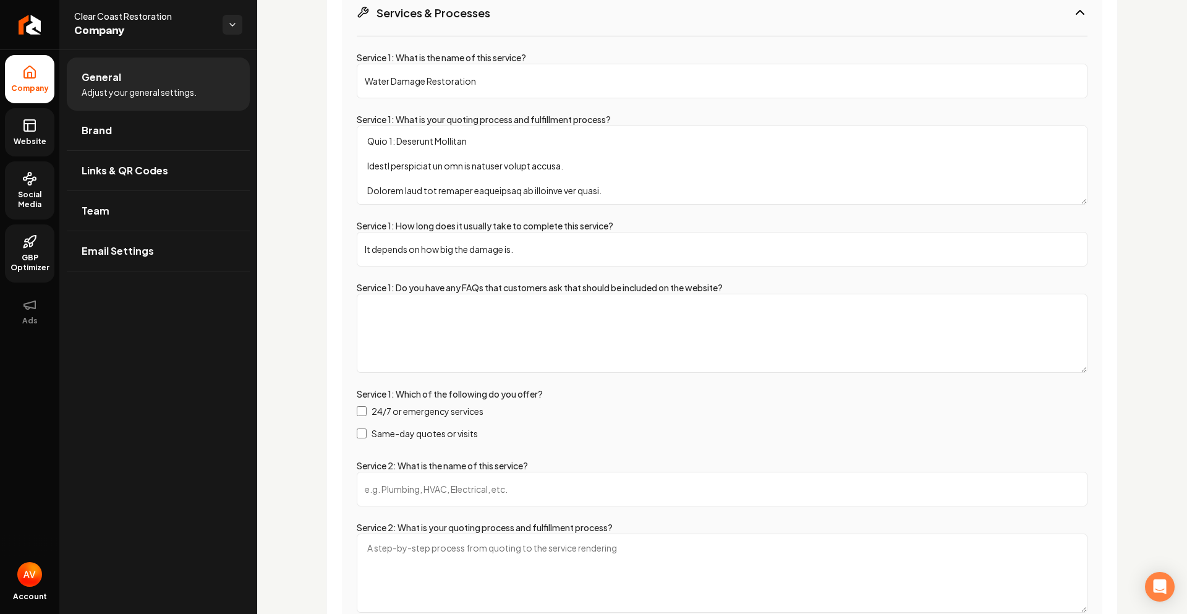
scroll to position [1865, 0]
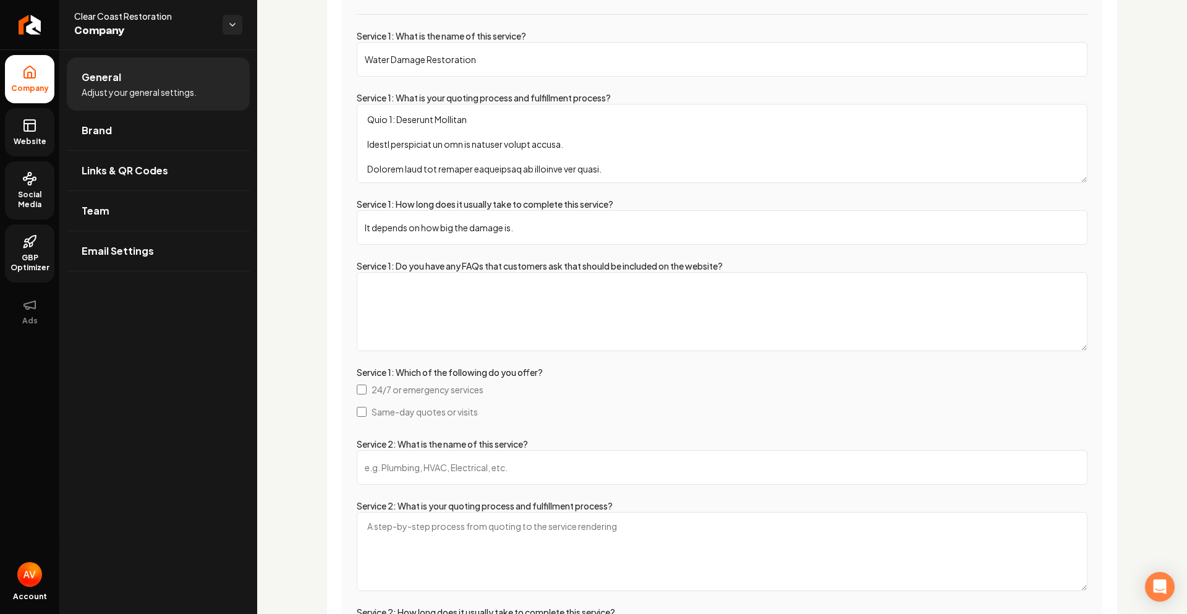
click at [508, 477] on input "Service 2: What is the name of this service?" at bounding box center [722, 467] width 731 height 35
type input "W"
type input "Fire Damage Restoration"
click at [416, 294] on textarea "Service 1: Do you have any FAQs that customers ask that should be included on t…" at bounding box center [722, 311] width 731 height 79
paste textarea "Step 1: Emergency Contact and Assessment Customer reports fire damage. Technici…"
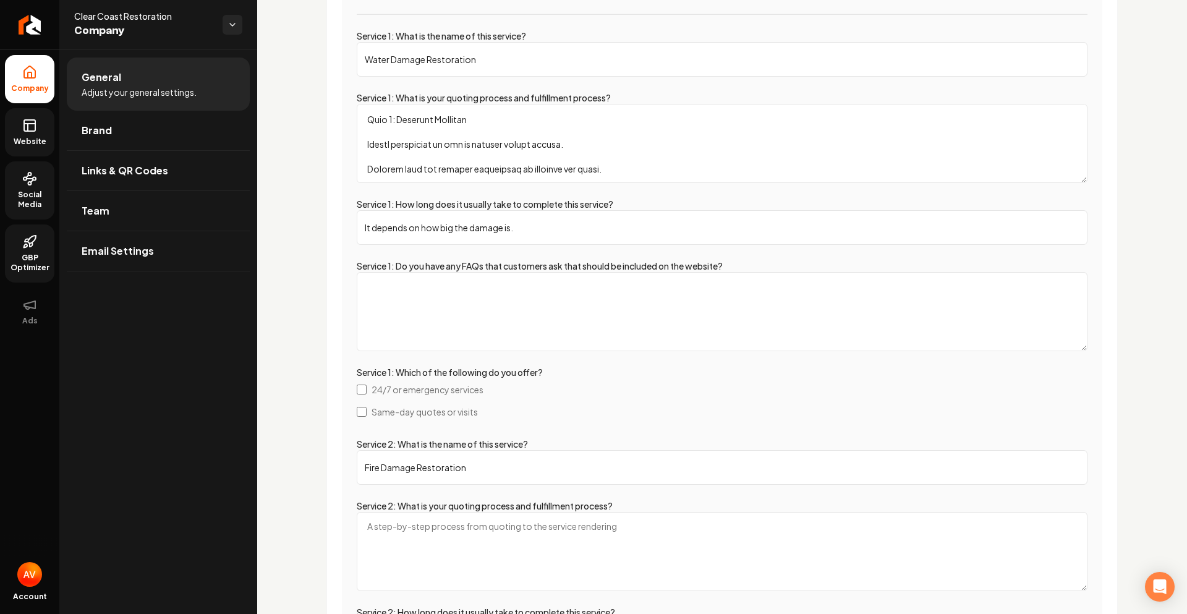
type textarea "Step 1: Emergency Contact and Assessment Customer reports fire damage. Technici…"
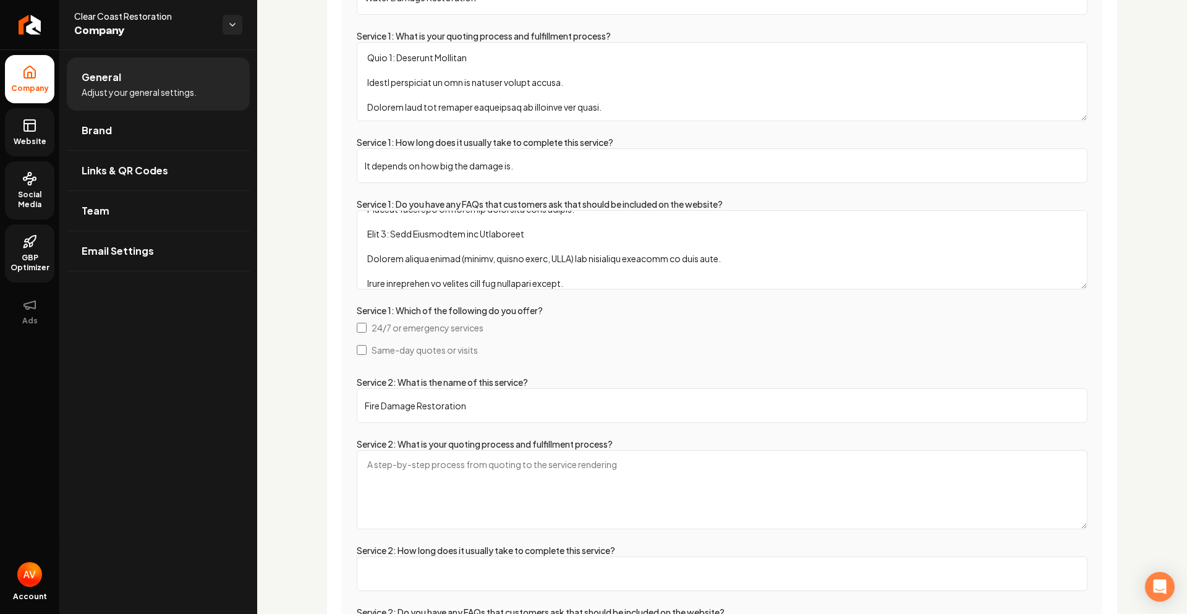
scroll to position [568, 0]
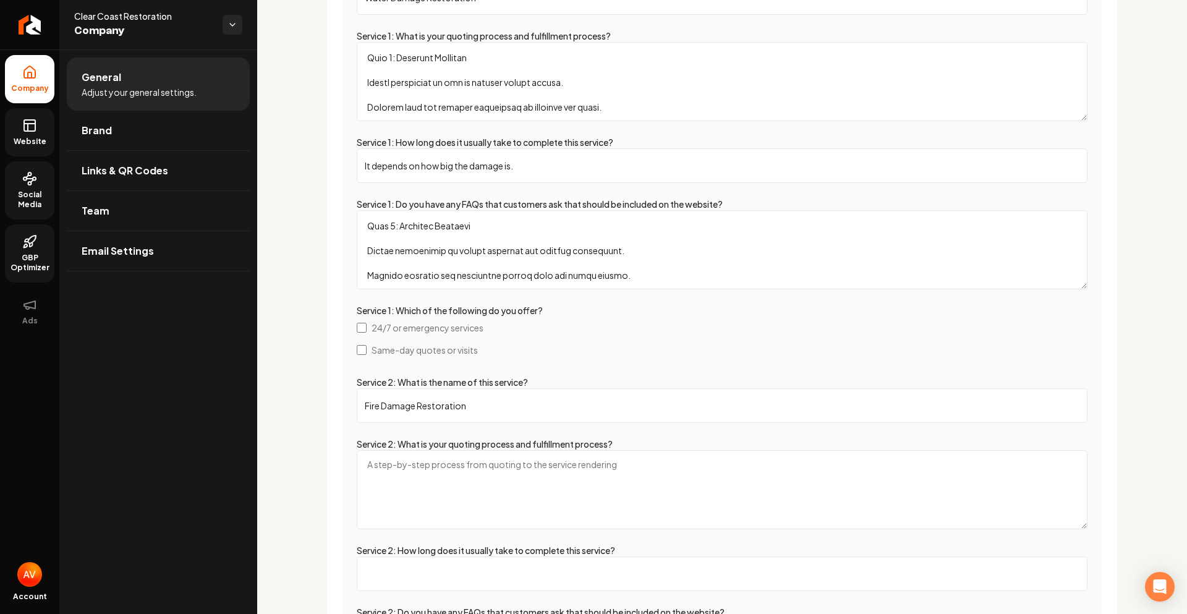
drag, startPoint x: 363, startPoint y: 223, endPoint x: 639, endPoint y: 279, distance: 281.4
click at [639, 279] on textarea "Service 1: Do you have any FAQs that customers ask that should be included on t…" at bounding box center [722, 249] width 731 height 79
click at [416, 477] on textarea "Service 2: What is your quoting process and fulfillment process?" at bounding box center [722, 489] width 731 height 79
paste textarea "Step 1: Emergency Contact and Assessment Customer reports fire damage. Technici…"
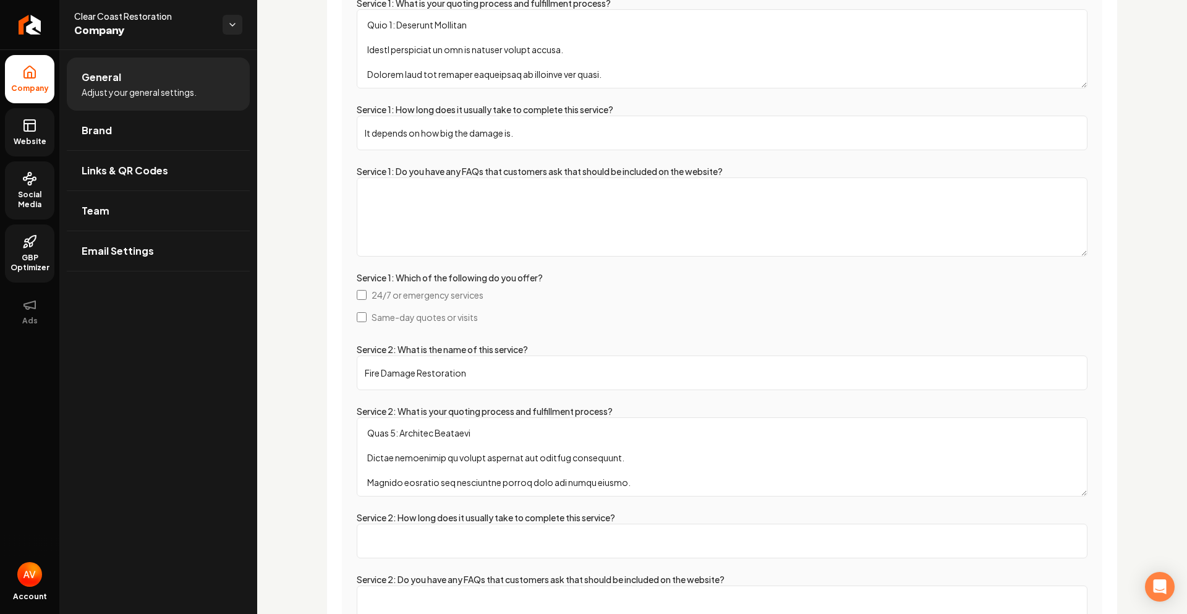
scroll to position [2050, 0]
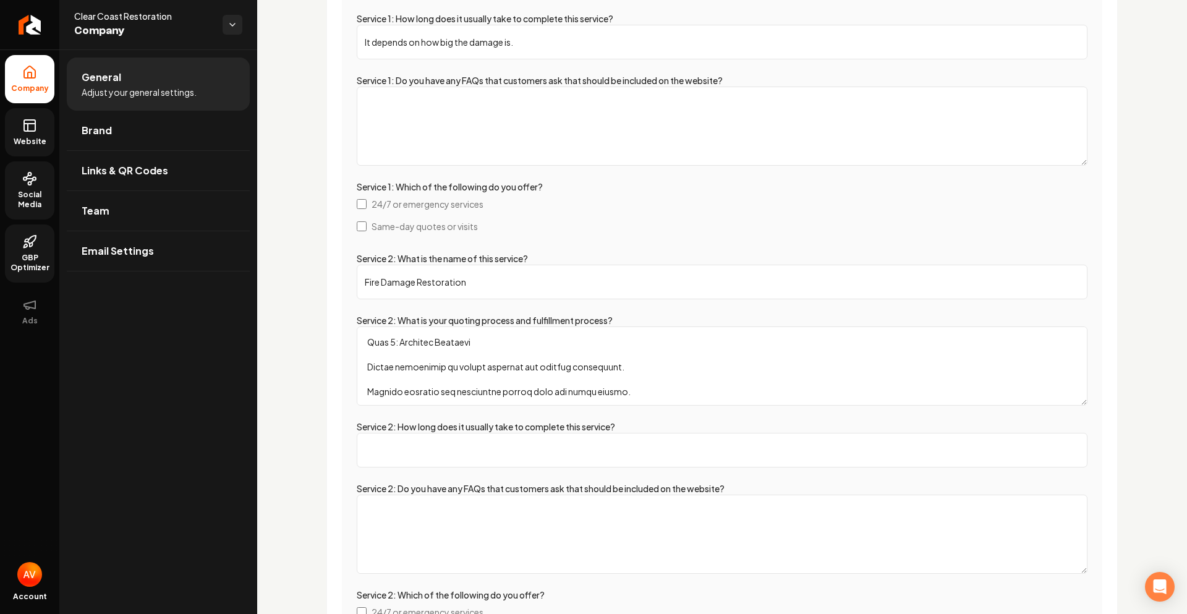
type textarea "Step 1: Emergency Contact and Assessment Customer reports fire damage. Technici…"
click at [420, 48] on input "It depends on how big the damage is." at bounding box center [722, 42] width 731 height 35
click at [419, 443] on input "Service 2: How long does it usually take to complete this service?" at bounding box center [722, 450] width 731 height 35
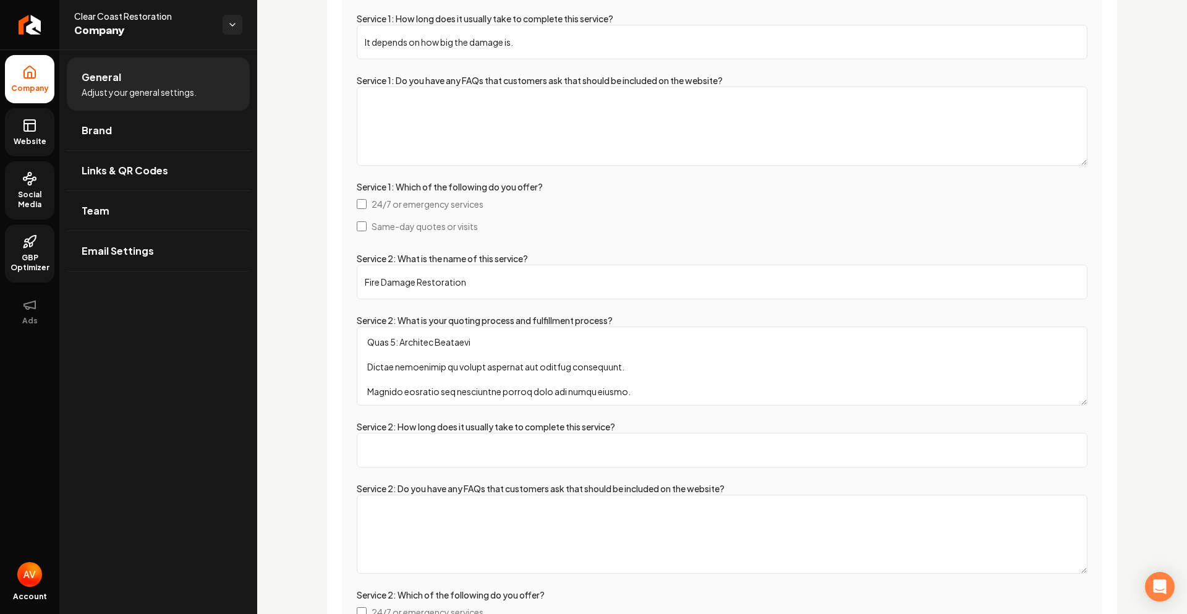
paste input "It depends on how big the damage is."
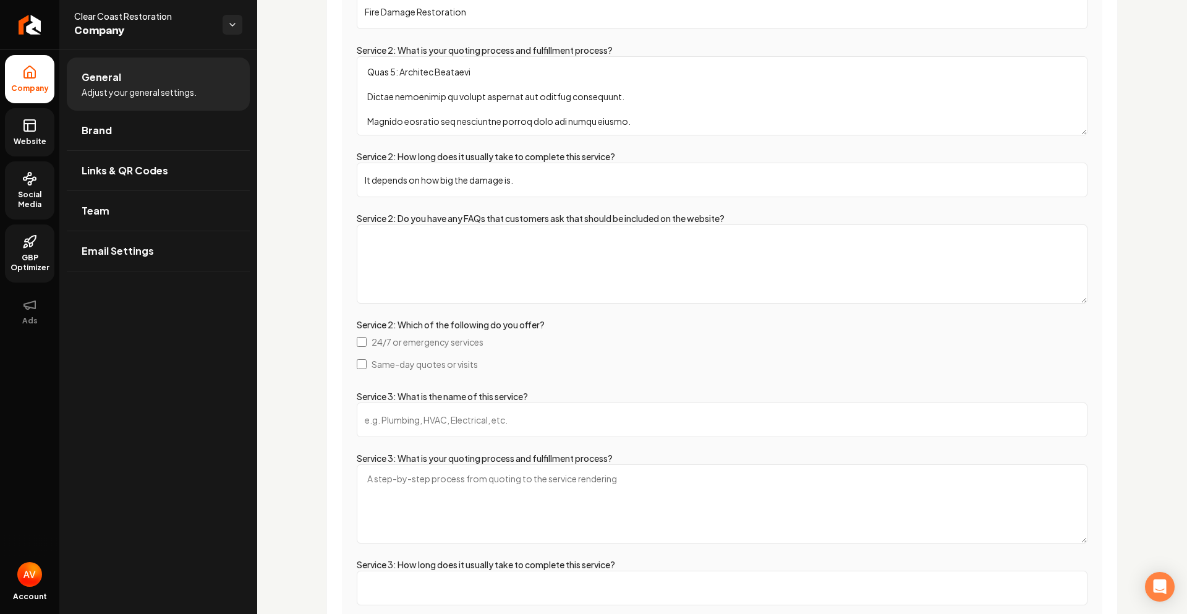
scroll to position [2359, 0]
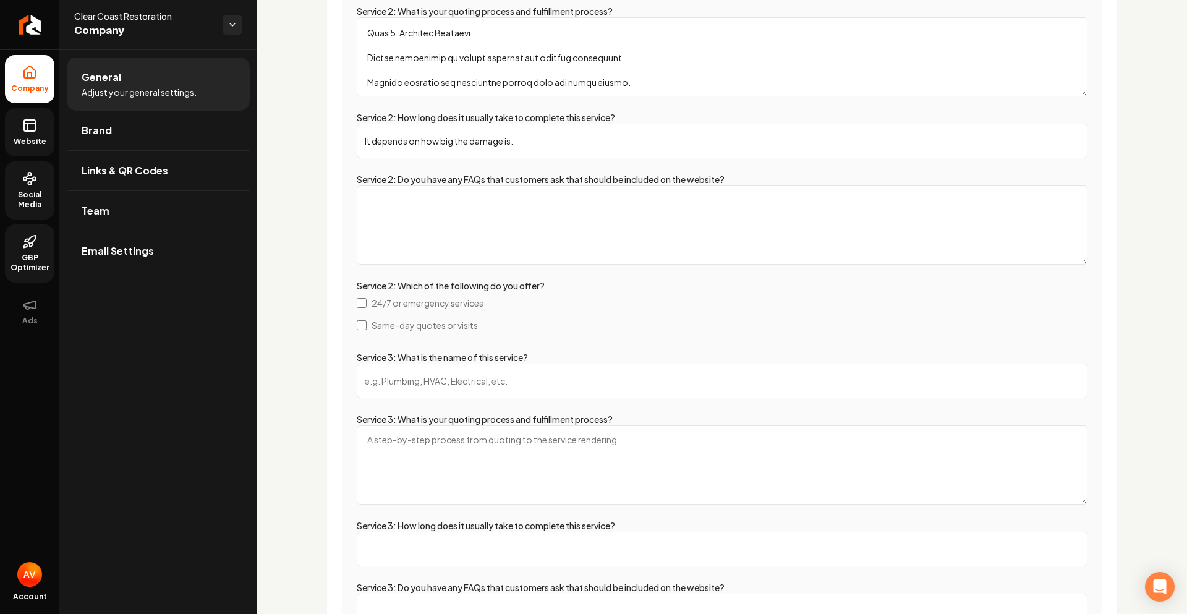
type input "It depends on how big the damage is."
click at [390, 382] on input "Service 3: What is the name of this service?" at bounding box center [722, 381] width 731 height 35
type input "Mold Remediation"
click at [420, 464] on textarea "Service 3: What is your quoting process and fulfillment process?" at bounding box center [722, 464] width 731 height 79
click at [490, 451] on textarea "Service 3: What is your quoting process and fulfillment process?" at bounding box center [722, 464] width 731 height 79
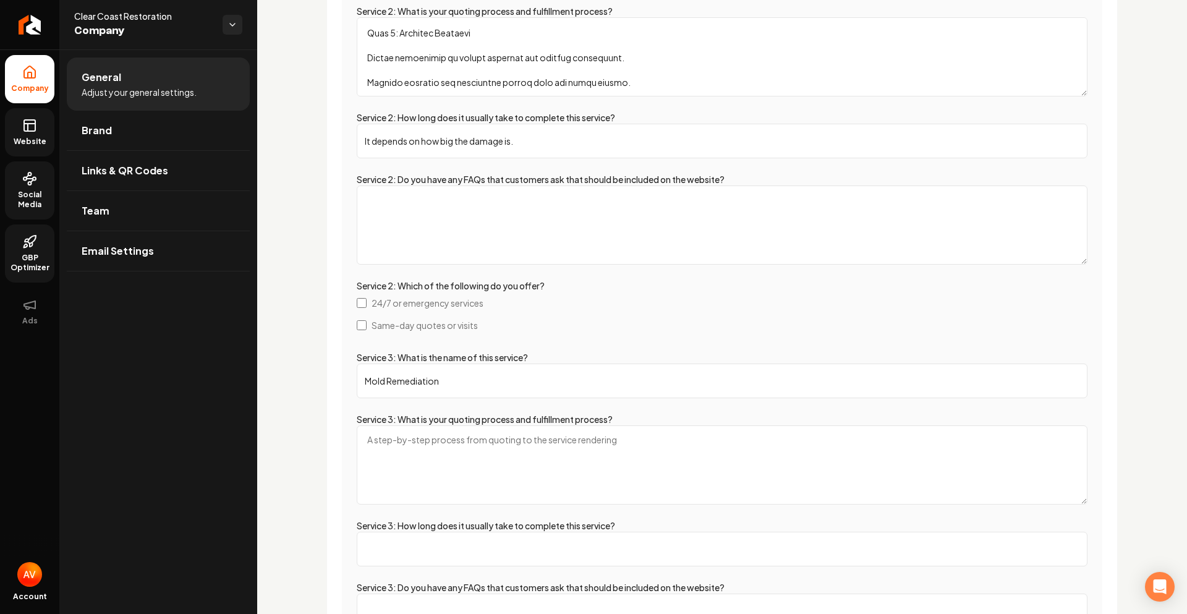
paste textarea "Step 1: Inspection and Assessment Customer reports mold growth or musty odors. …"
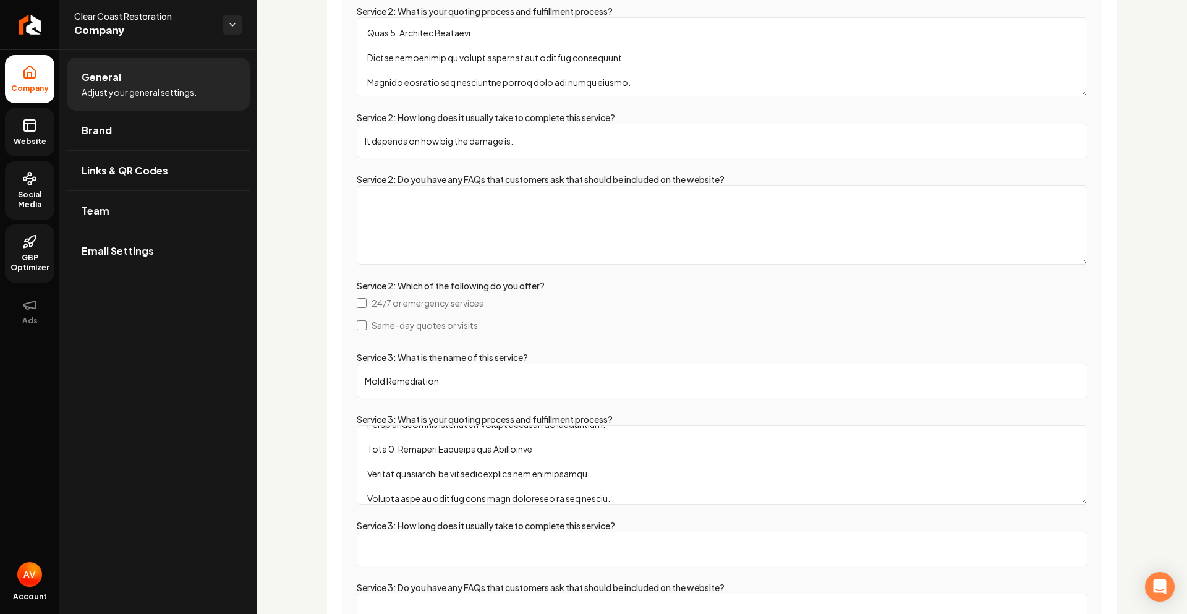
scroll to position [568, 0]
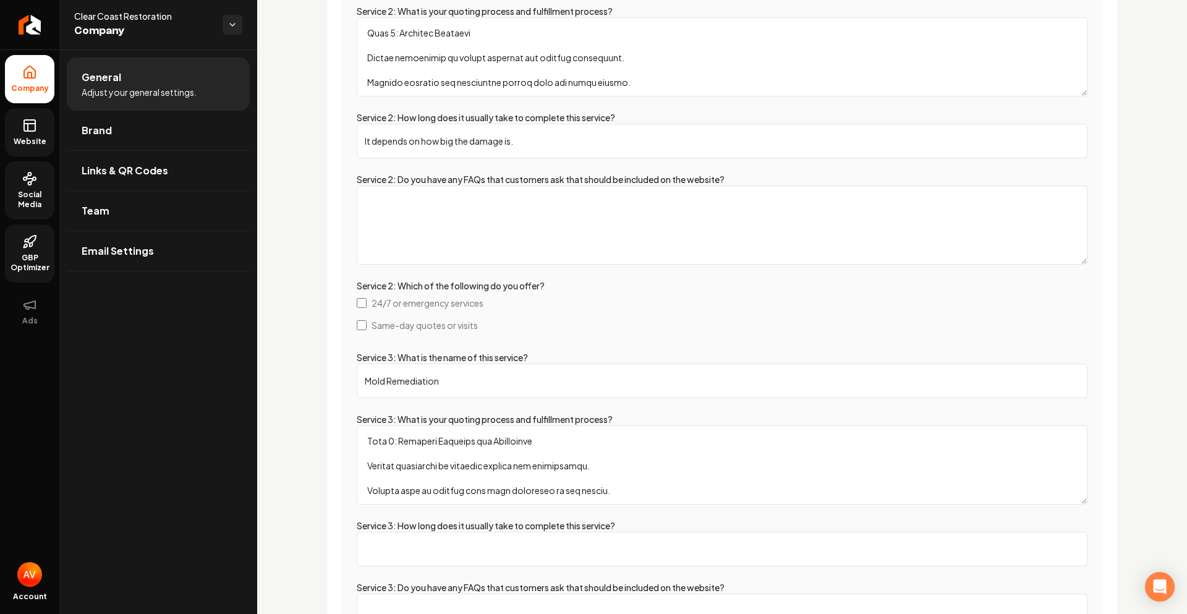
type textarea "Step 1: Inspection and Assessment Customer reports mold growth or musty odors. …"
click at [405, 143] on input "It depends on how big the damage is." at bounding box center [722, 141] width 731 height 35
click at [455, 542] on input "Service 3: How long does it usually take to complete this service?" at bounding box center [722, 549] width 731 height 35
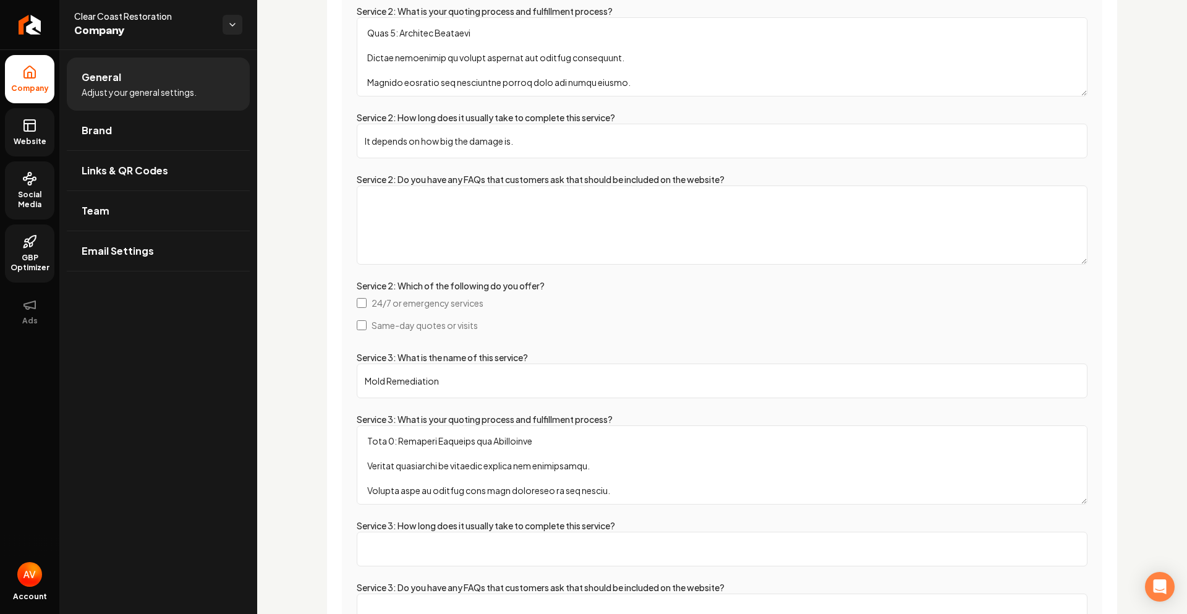
paste input "It depends on how big the damage is."
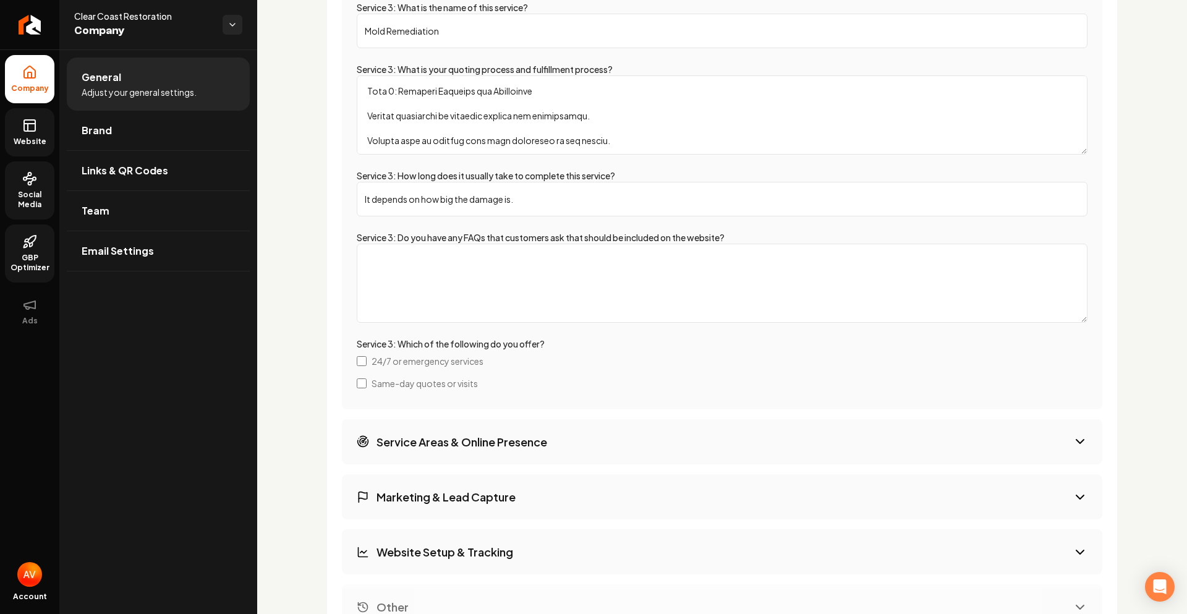
scroll to position [2730, 0]
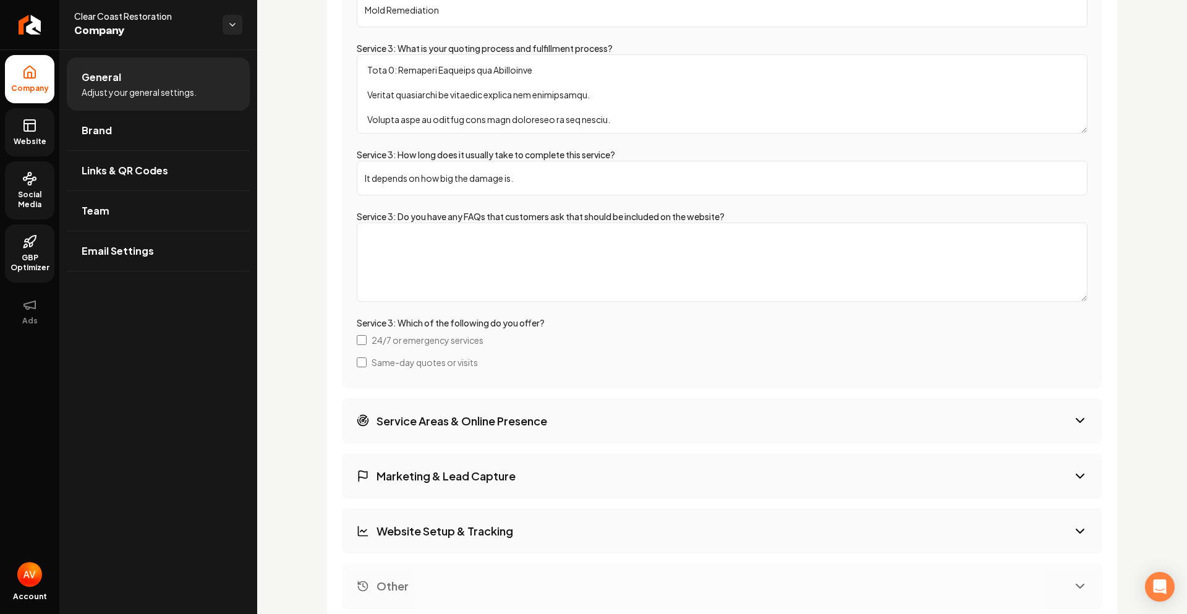
type input "It depends on how big the damage is."
click at [1073, 419] on icon "Main content area" at bounding box center [1080, 420] width 15 height 15
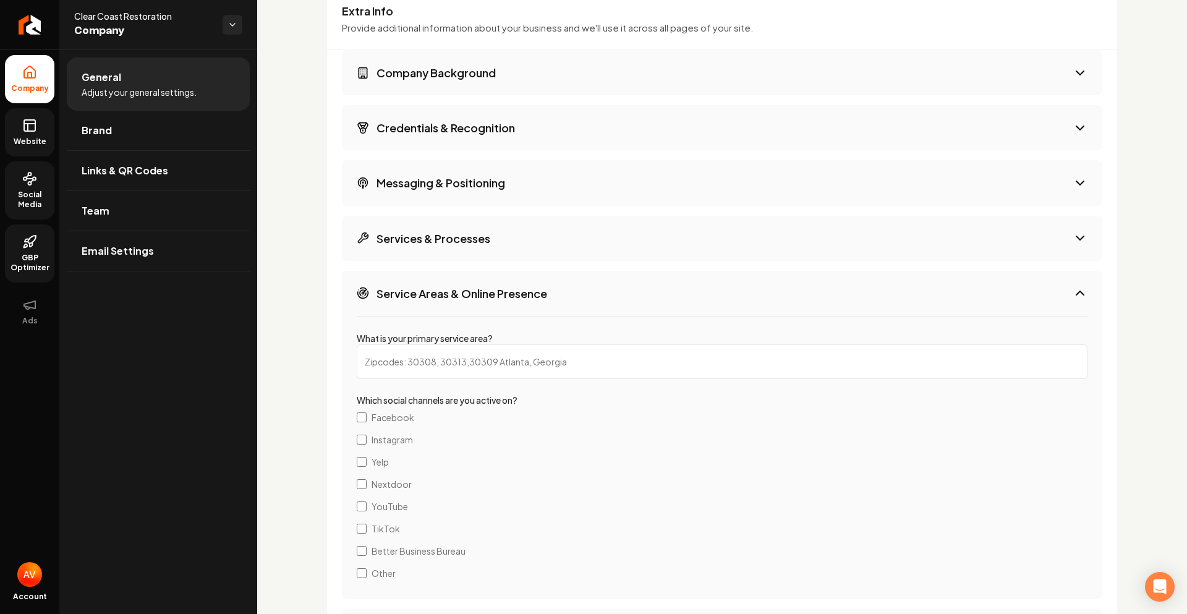
click at [574, 360] on input "What is your primary service area?" at bounding box center [722, 361] width 731 height 35
type input "[STREET_ADDRESS]"
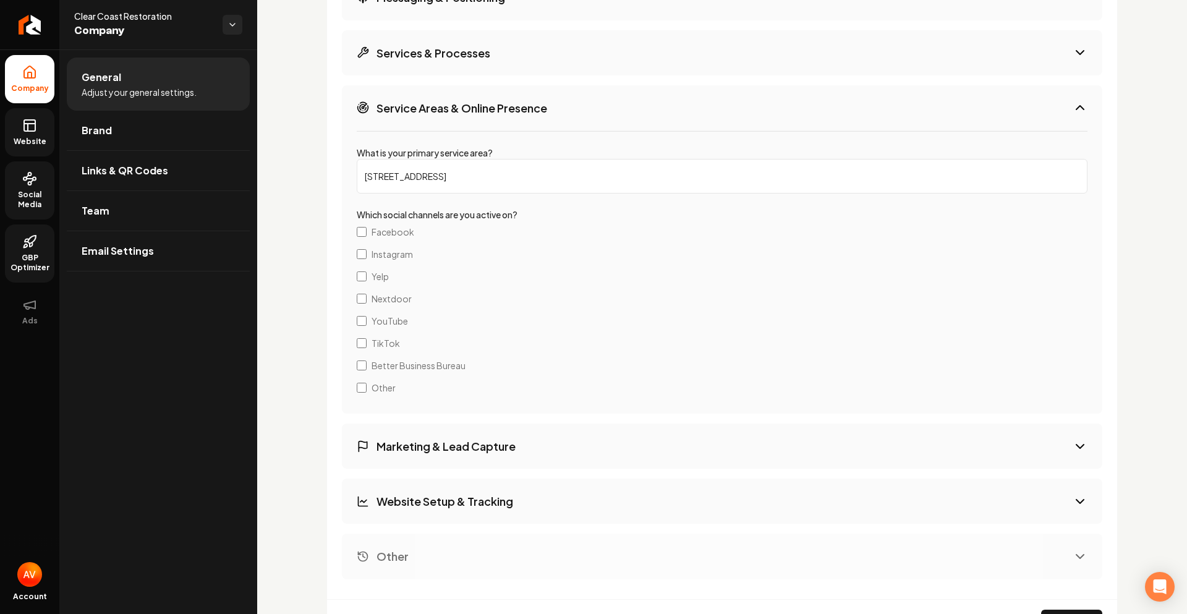
click at [1073, 446] on icon "Main content area" at bounding box center [1080, 446] width 15 height 15
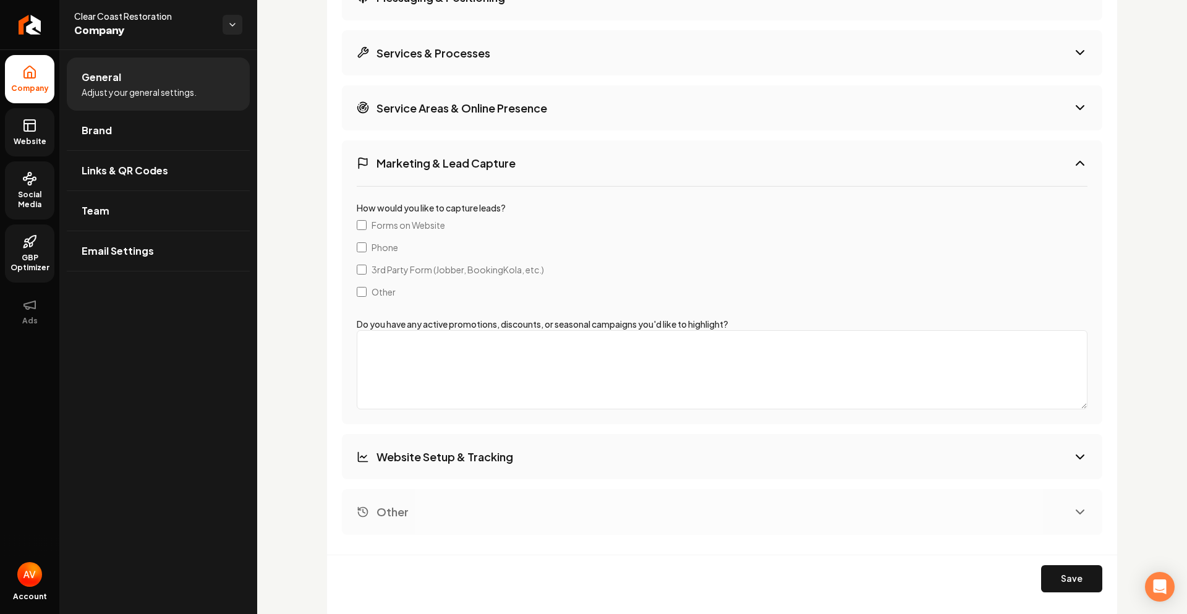
scroll to position [1803, 0]
click at [1073, 458] on icon "Main content area" at bounding box center [1080, 457] width 15 height 15
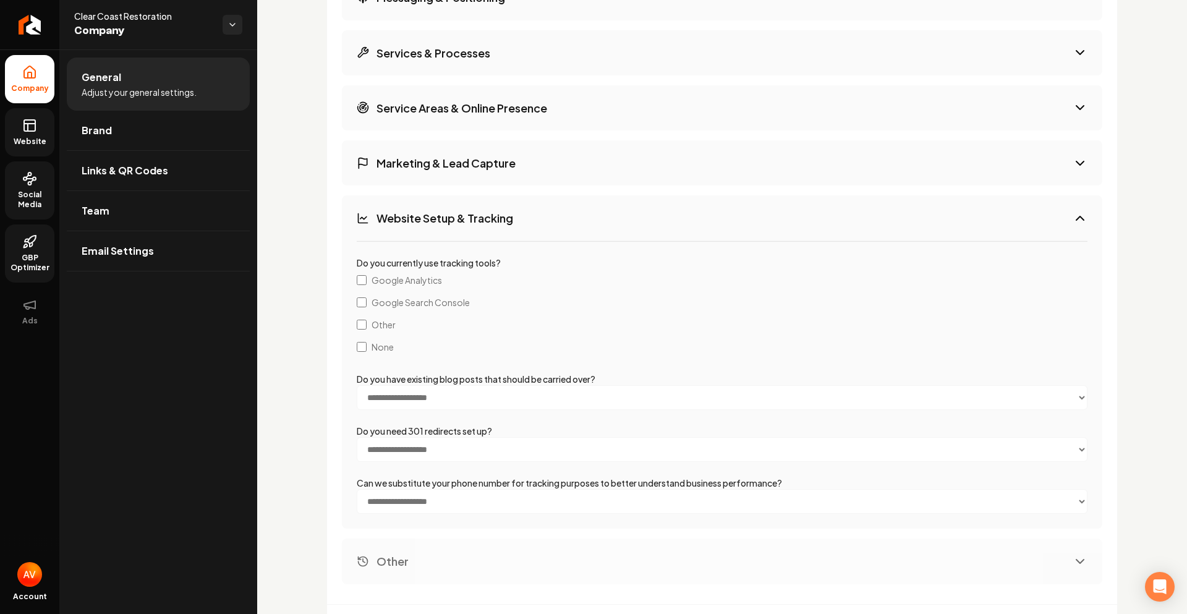
scroll to position [1865, 0]
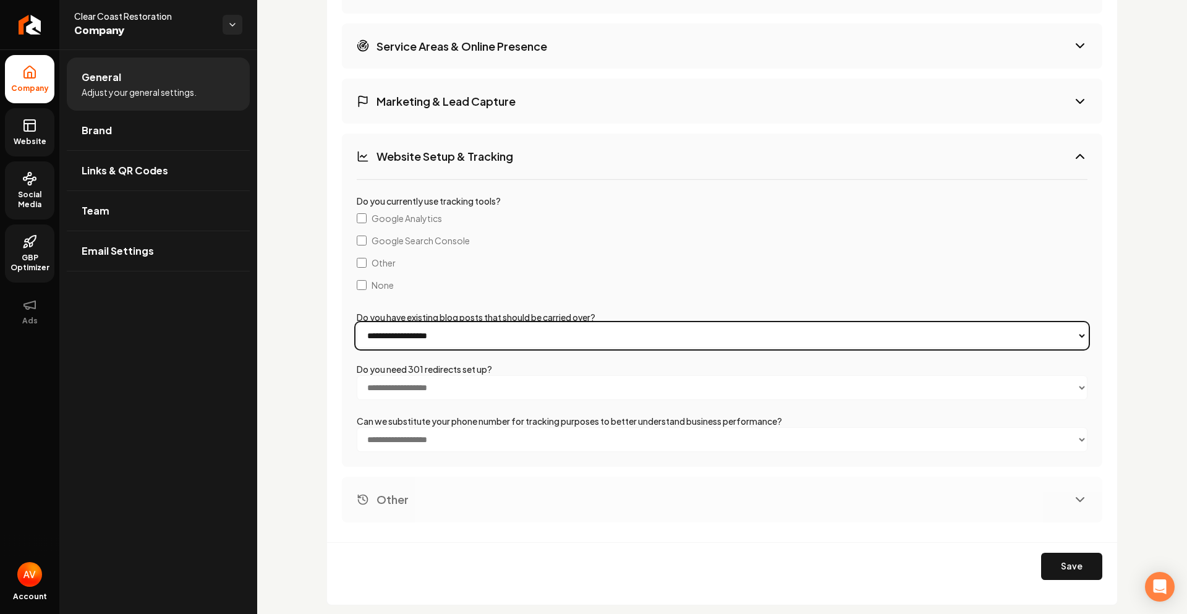
click at [390, 337] on select "**********" at bounding box center [722, 335] width 731 height 25
select select "**"
click at [357, 323] on select "**********" at bounding box center [722, 335] width 731 height 25
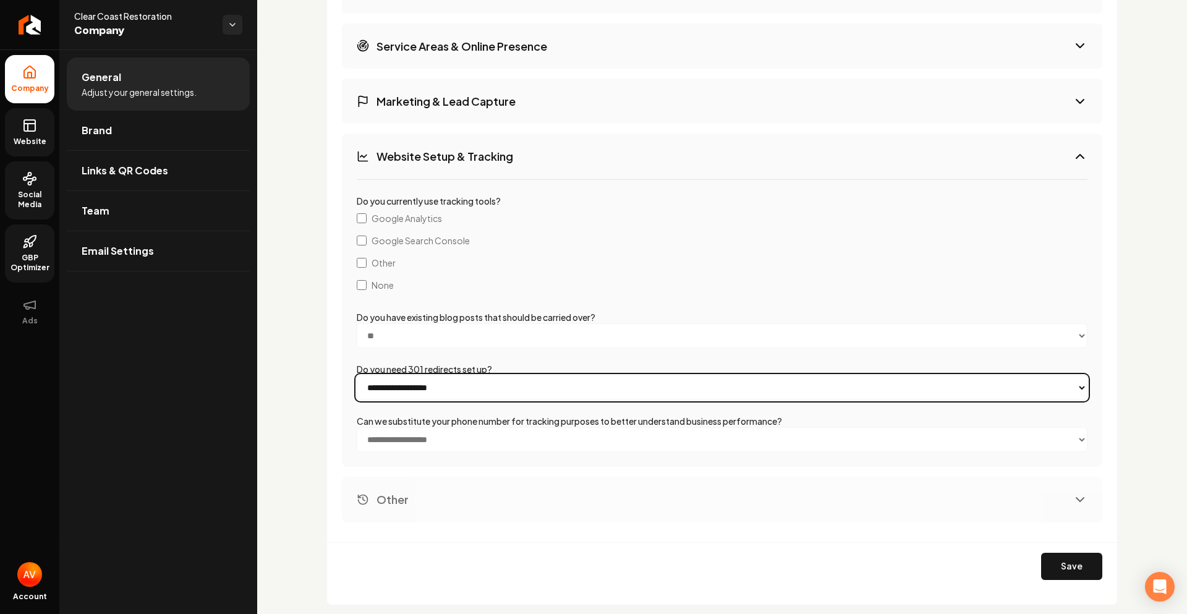
click at [400, 383] on select "**********" at bounding box center [722, 387] width 731 height 25
select select "**"
click at [357, 375] on select "**********" at bounding box center [722, 387] width 731 height 25
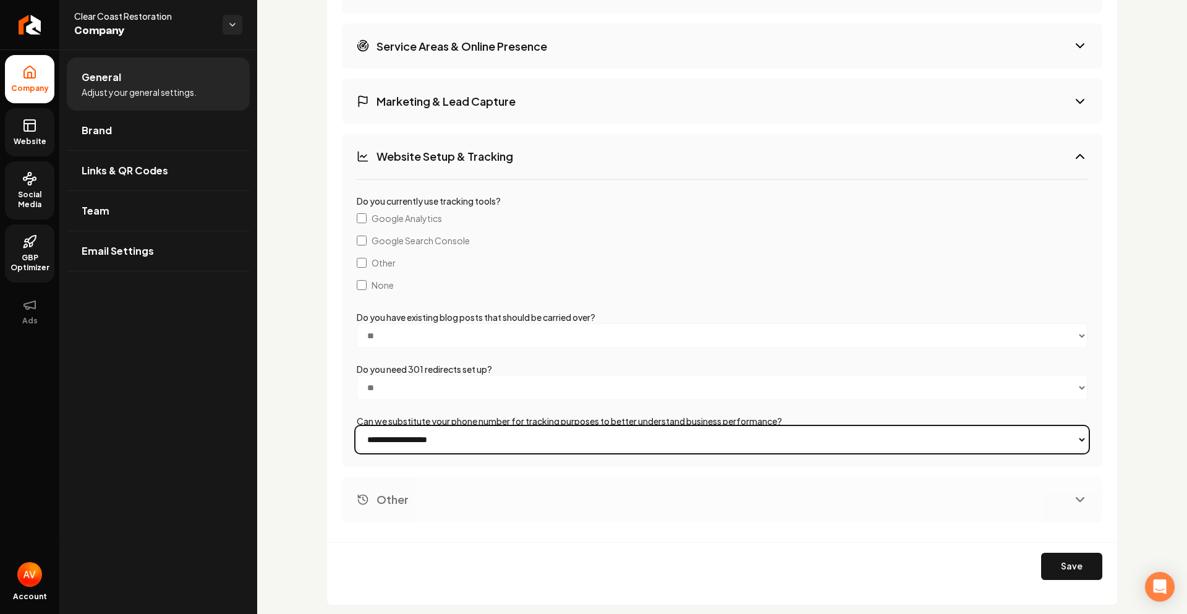
click at [401, 439] on select "**********" at bounding box center [722, 439] width 731 height 25
select select "**"
click at [357, 427] on select "**********" at bounding box center [722, 439] width 731 height 25
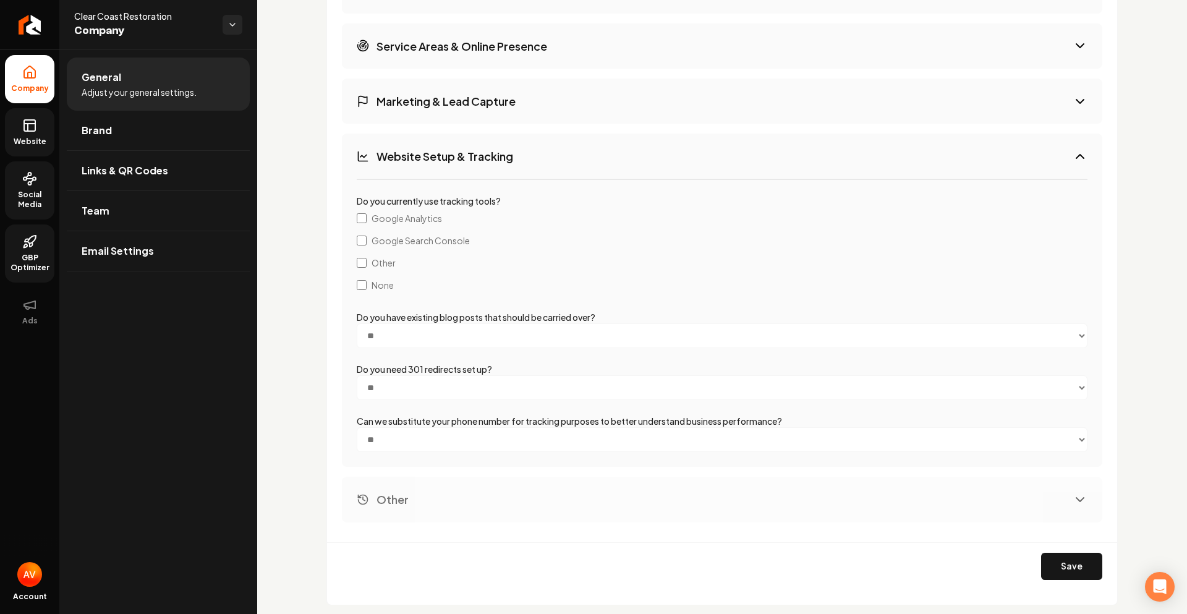
click at [483, 492] on button "Other" at bounding box center [722, 499] width 761 height 45
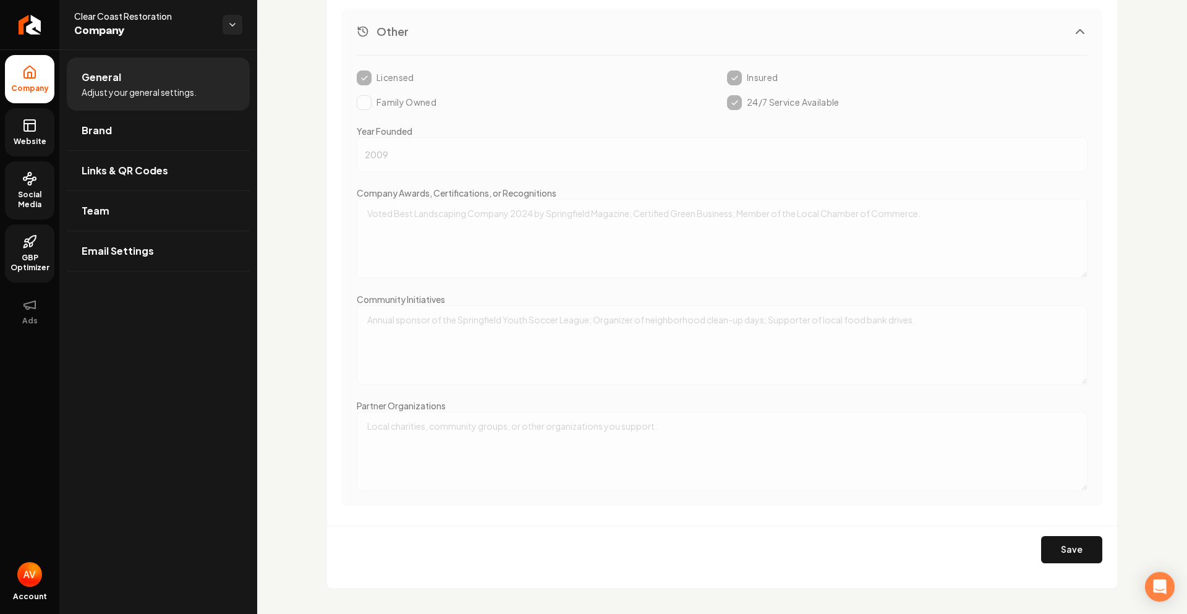
scroll to position [2069, 0]
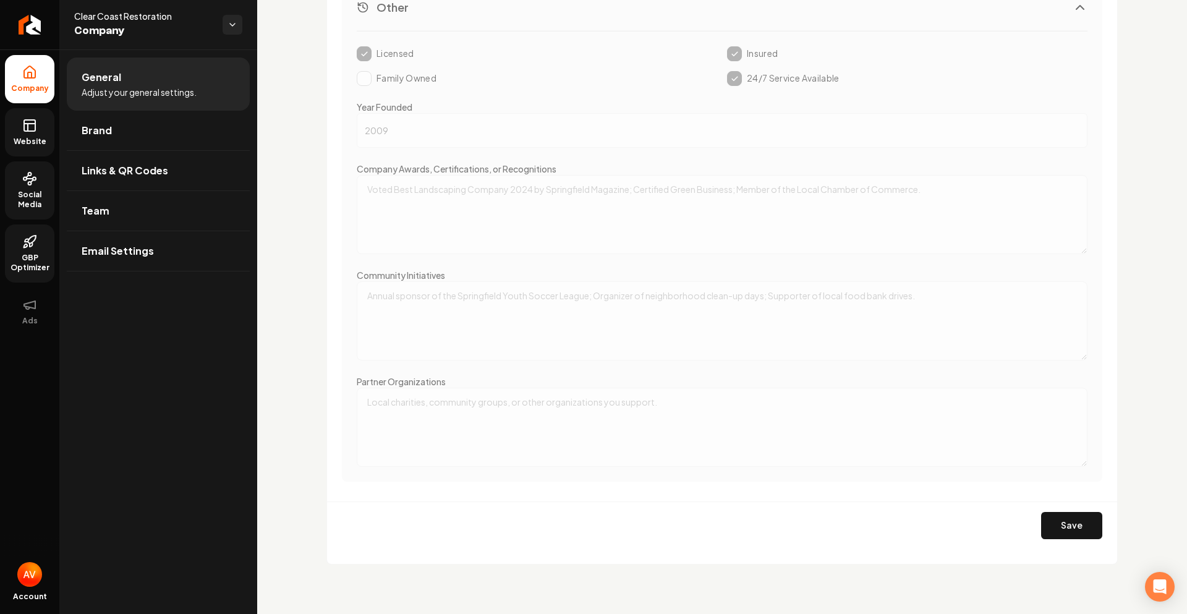
click at [1100, 529] on div "Save" at bounding box center [722, 525] width 790 height 48
click at [1063, 527] on button "Save" at bounding box center [1071, 525] width 61 height 27
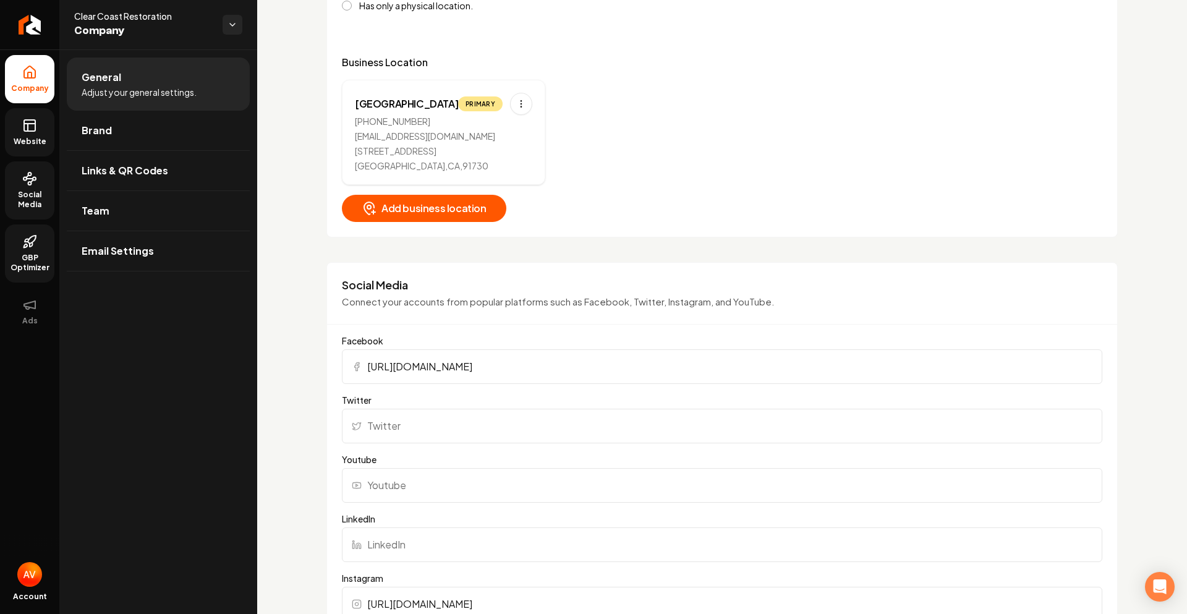
scroll to position [338, 0]
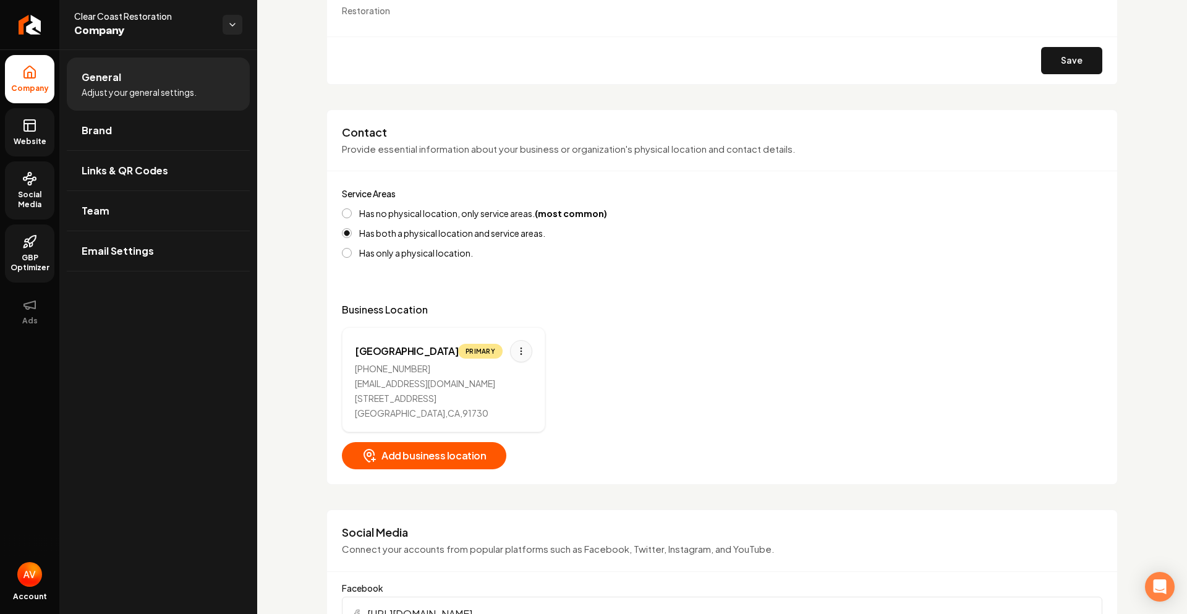
click at [521, 353] on html "Company Website Social Media GBP Optimizer Ads Account Clear Coast Restoration …" at bounding box center [593, 307] width 1187 height 614
click at [611, 366] on html "Company Website Social Media GBP Optimizer Ads Account Clear Coast Restoration …" at bounding box center [593, 307] width 1187 height 614
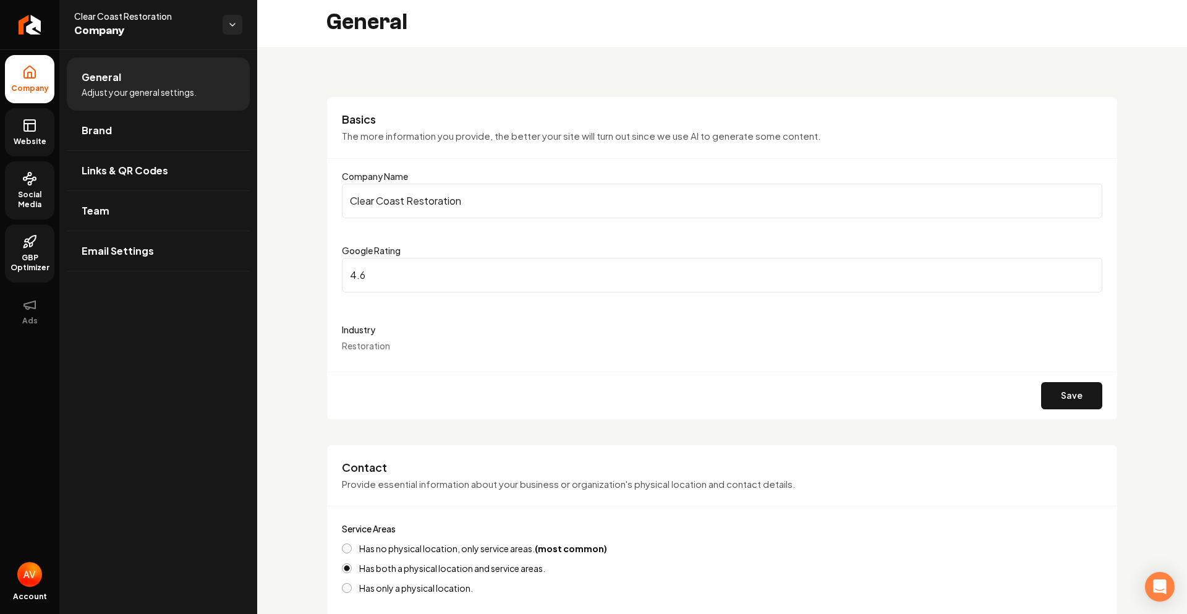
scroll to position [0, 0]
